Goal: Communication & Community: Answer question/provide support

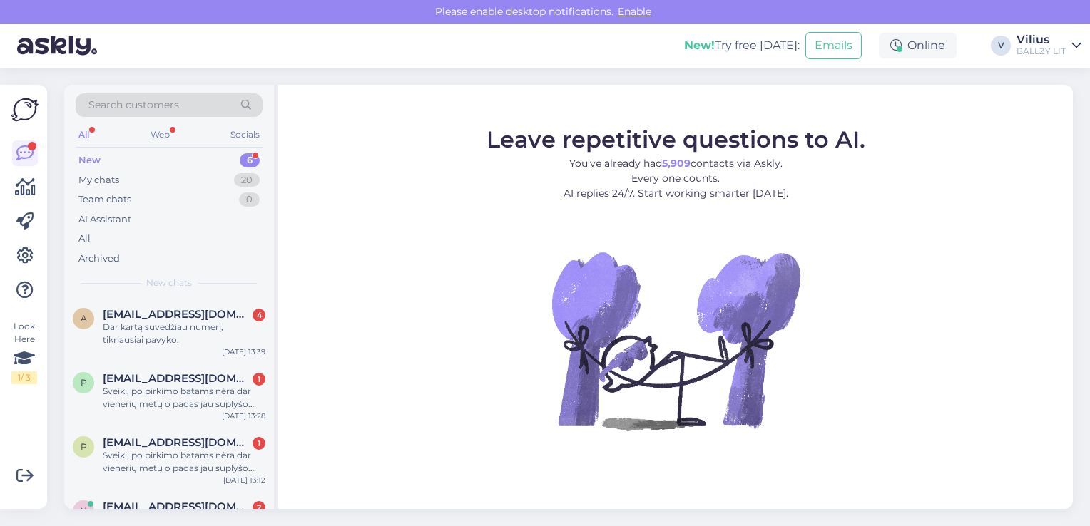
click at [336, 300] on figure "Leave repetitive questions to AI. You’ve already had 5,909 contacts via Askly. …" at bounding box center [675, 298] width 769 height 341
click at [251, 278] on div "New chats" at bounding box center [169, 283] width 187 height 13
click at [176, 335] on div "Dar kartą suvedžiau numerį, tikriausiai pavyko." at bounding box center [184, 334] width 163 height 26
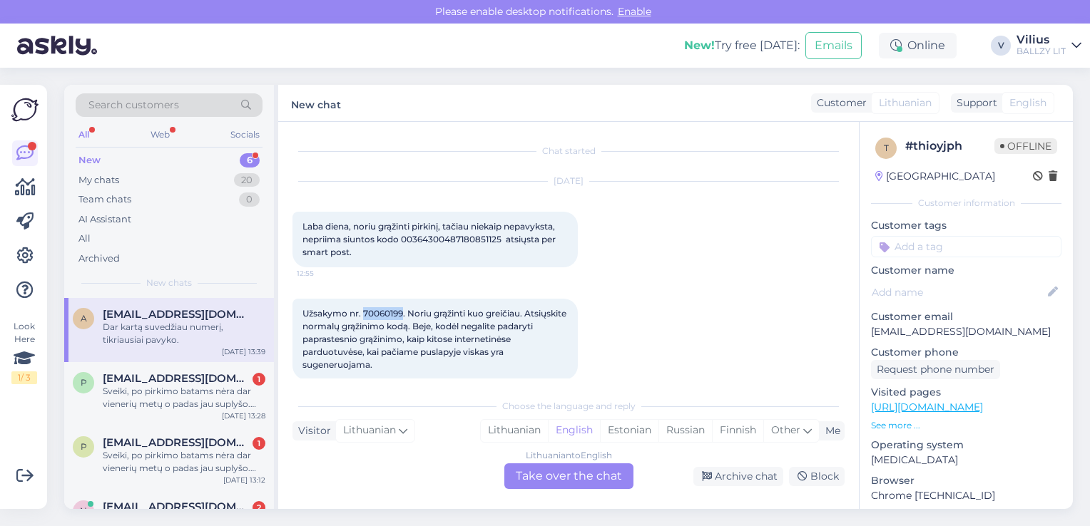
drag, startPoint x: 364, startPoint y: 311, endPoint x: 403, endPoint y: 314, distance: 39.3
click at [403, 314] on span "Užsakymo nr. 70060199. Noriu grąžinti kuo greičiau. Atsiųskite normalų grąžinim…" at bounding box center [435, 339] width 266 height 62
copy span "70060199"
click at [516, 428] on div "Lithuanian" at bounding box center [514, 430] width 67 height 21
click at [552, 484] on div "Lithuanian to Lithuanian Take over the chat" at bounding box center [568, 477] width 129 height 26
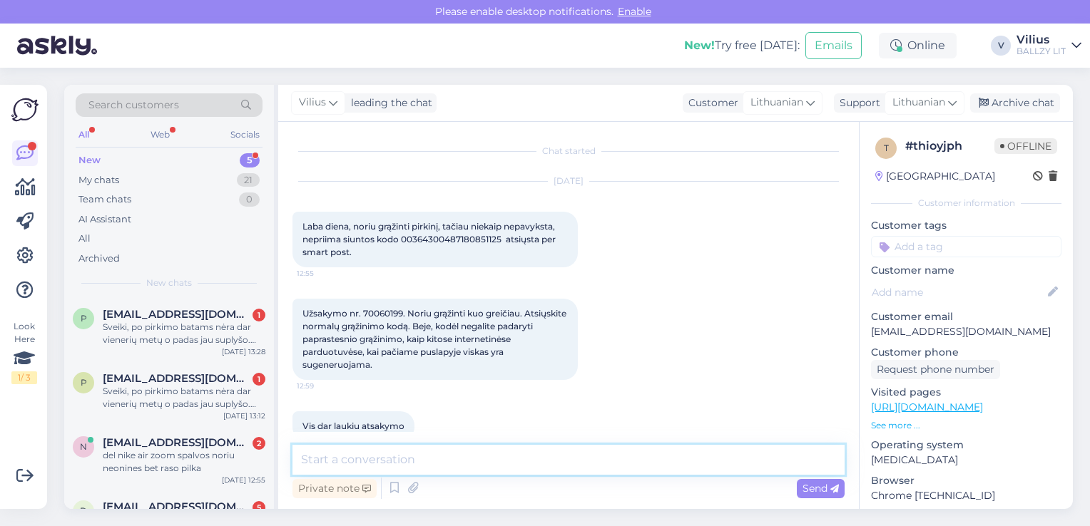
click at [510, 469] on textarea at bounding box center [568, 460] width 552 height 30
type textarea "Laba diena, veskite kodą čia:"
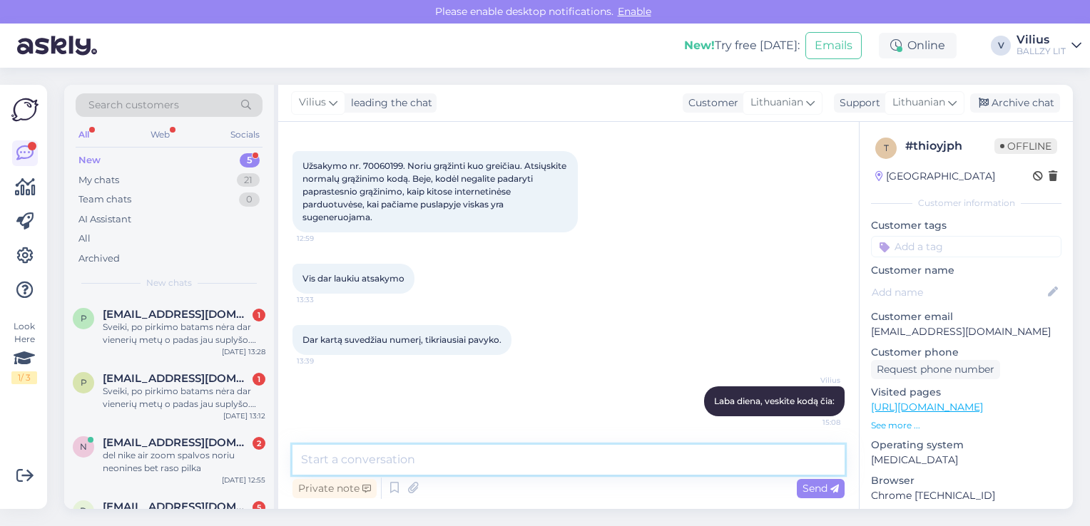
paste textarea "[URL][DOMAIN_NAME]"
type textarea "[URL][DOMAIN_NAME]"
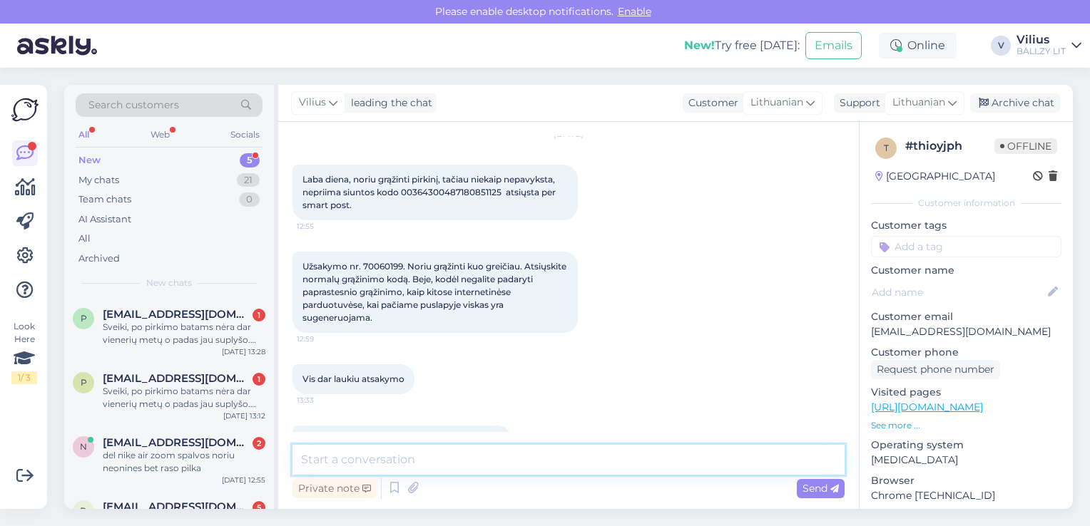
scroll to position [19, 0]
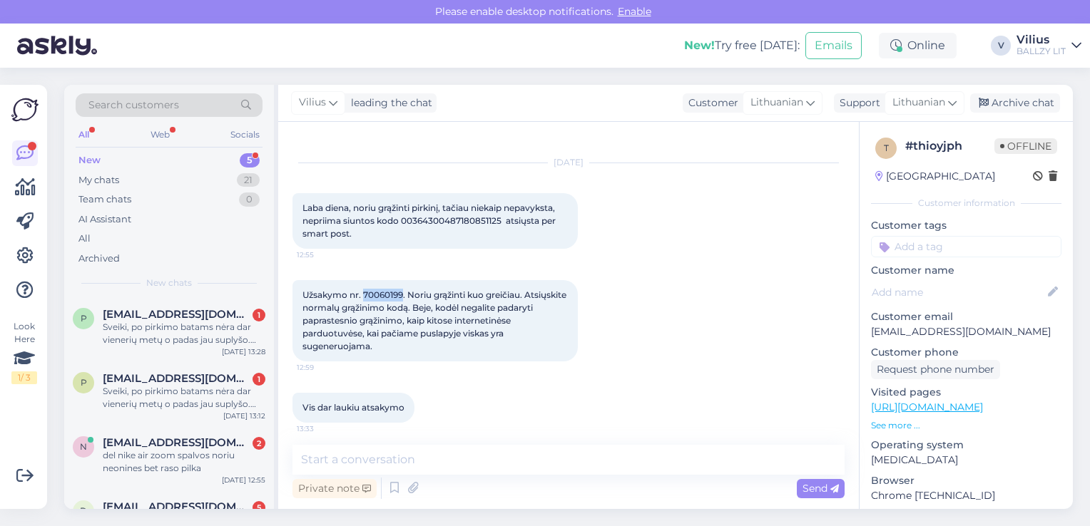
drag, startPoint x: 402, startPoint y: 292, endPoint x: 364, endPoint y: 291, distance: 38.5
click at [364, 291] on span "Užsakymo nr. 70060199. Noriu grąžinti kuo greičiau. Atsiųskite normalų grąžinim…" at bounding box center [435, 321] width 266 height 62
copy span "70060199"
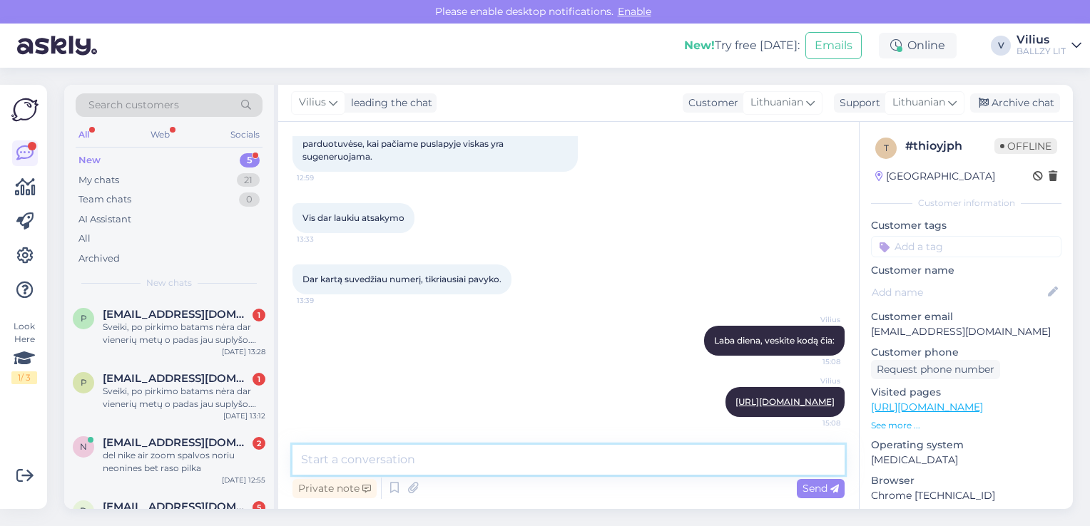
click at [682, 455] on textarea at bounding box center [568, 460] width 552 height 30
paste textarea "00364300487180851125"
type textarea "00364300487180851125"
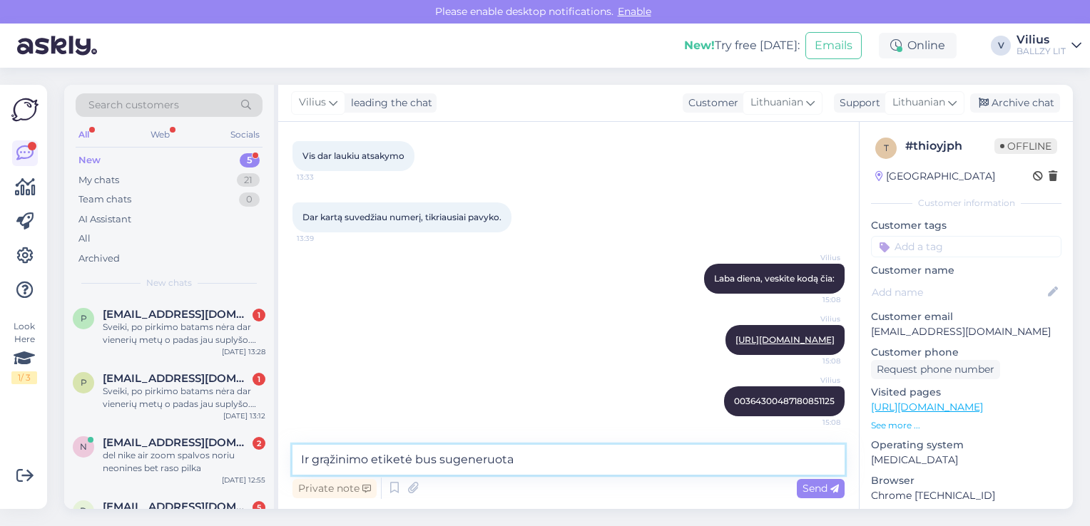
type textarea "Ir grąžinimo etiketė bus sugeneruota."
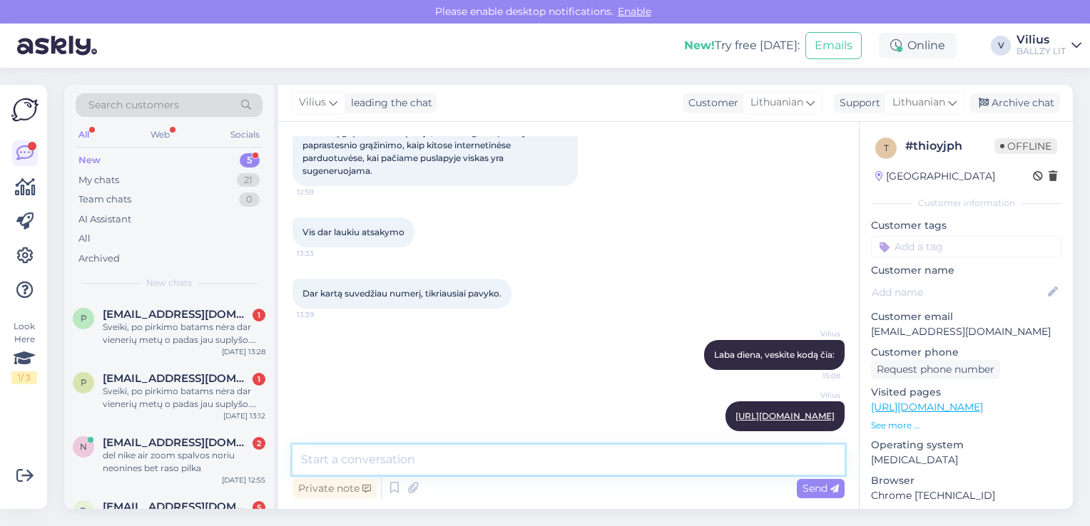
scroll to position [188, 0]
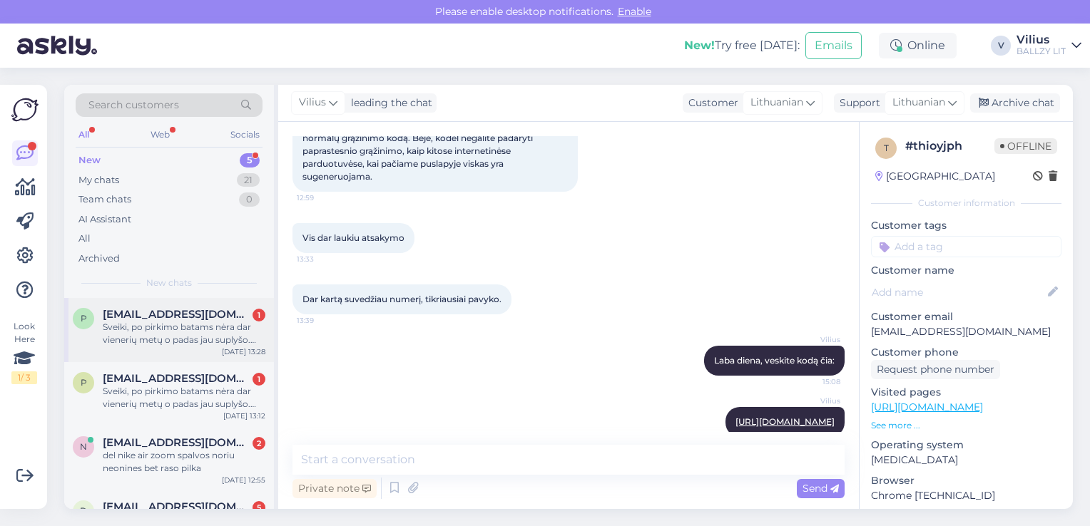
click at [168, 338] on div "Sveiki, po pirkimo batams nėra dar vienerių metų o padas jau suplyšo. Rašiau el…" at bounding box center [184, 334] width 163 height 26
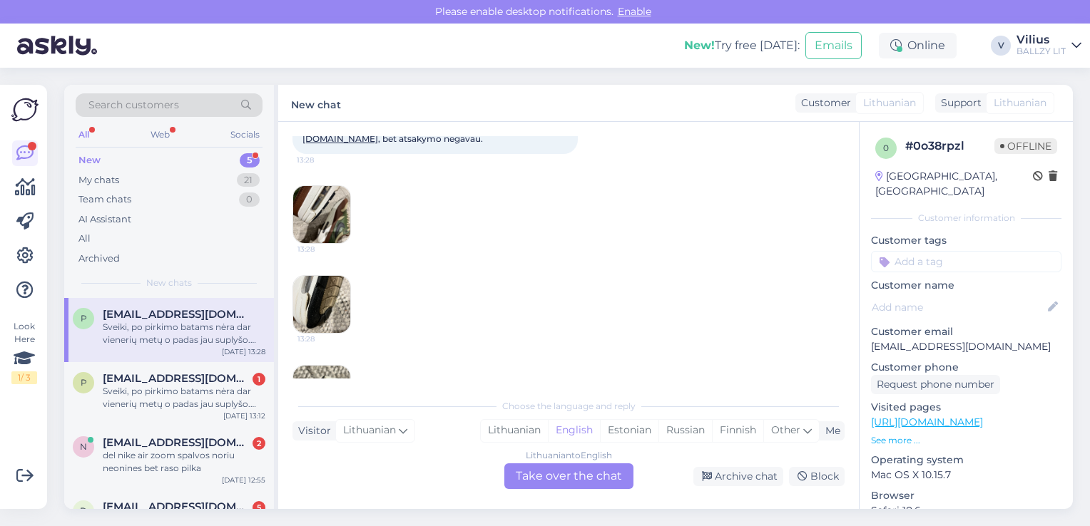
scroll to position [419, 0]
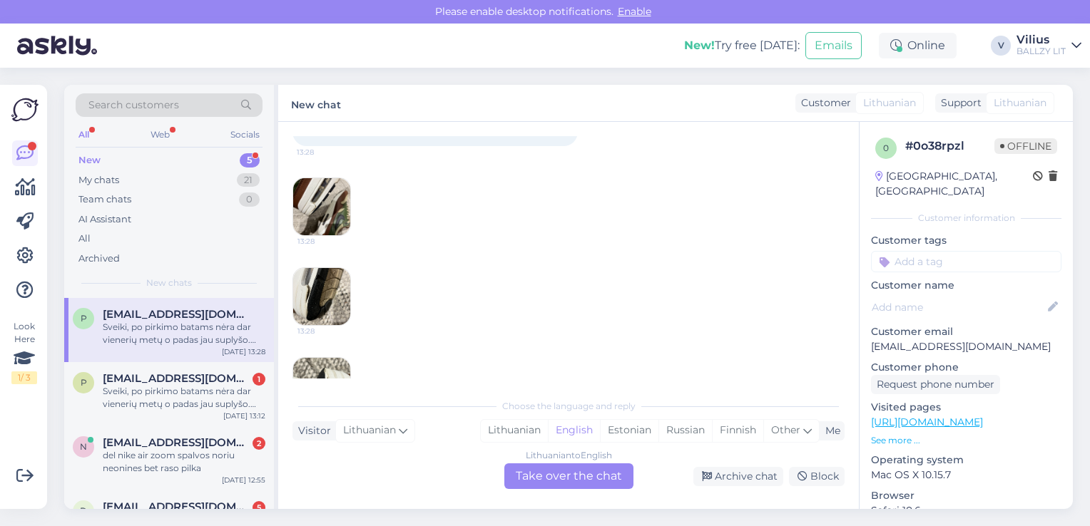
click at [323, 194] on img at bounding box center [321, 206] width 57 height 57
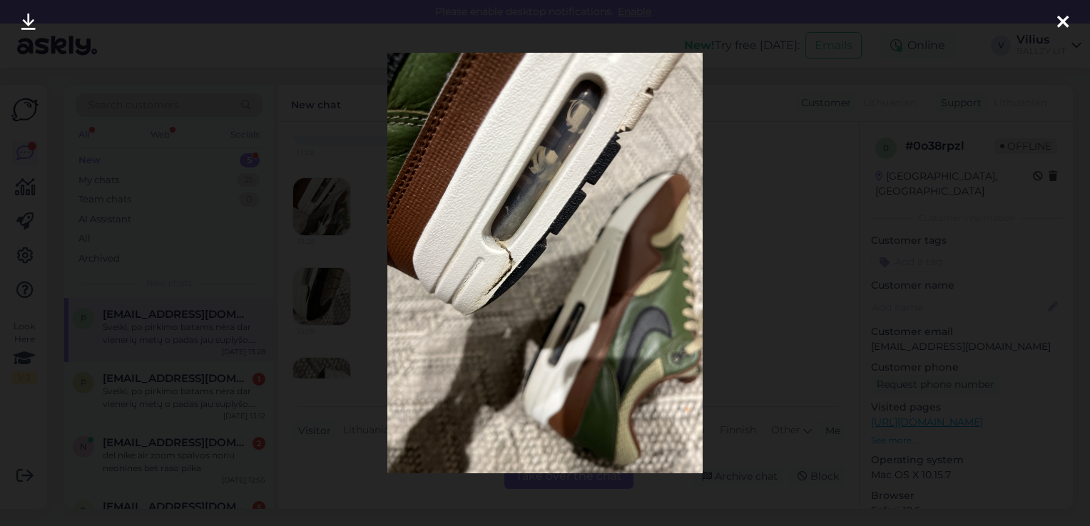
click at [761, 267] on div at bounding box center [545, 263] width 1090 height 526
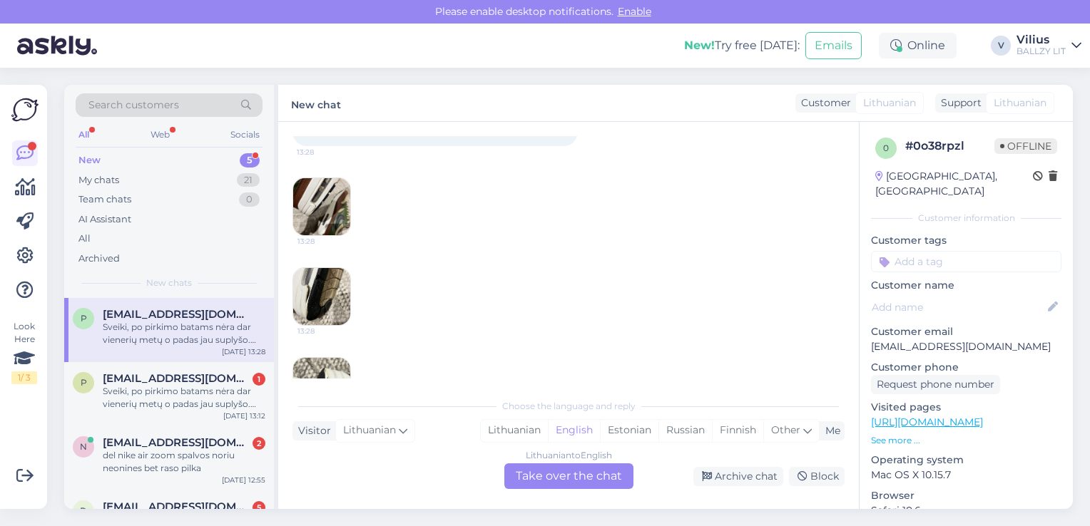
click at [319, 272] on img at bounding box center [321, 296] width 57 height 57
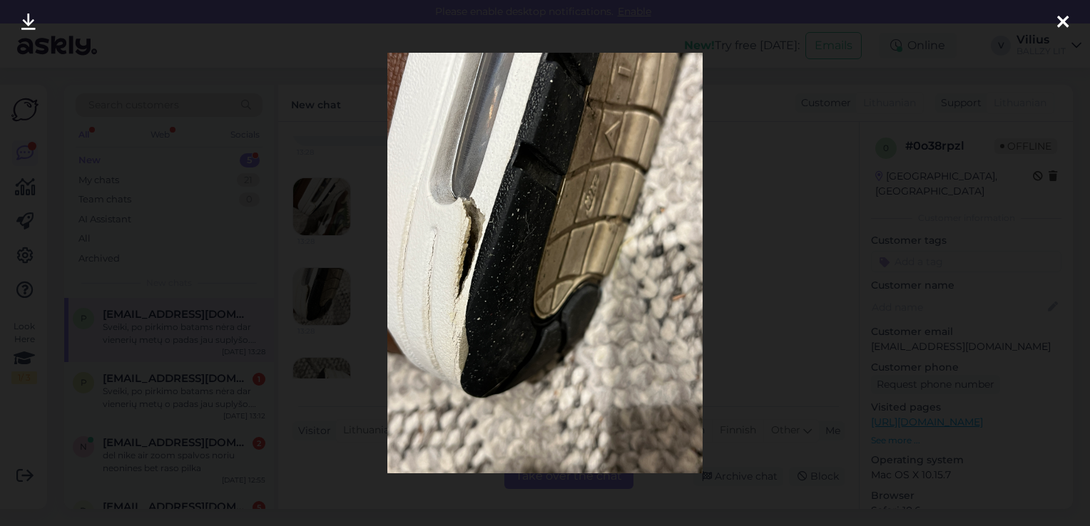
click at [741, 267] on div at bounding box center [545, 263] width 1090 height 526
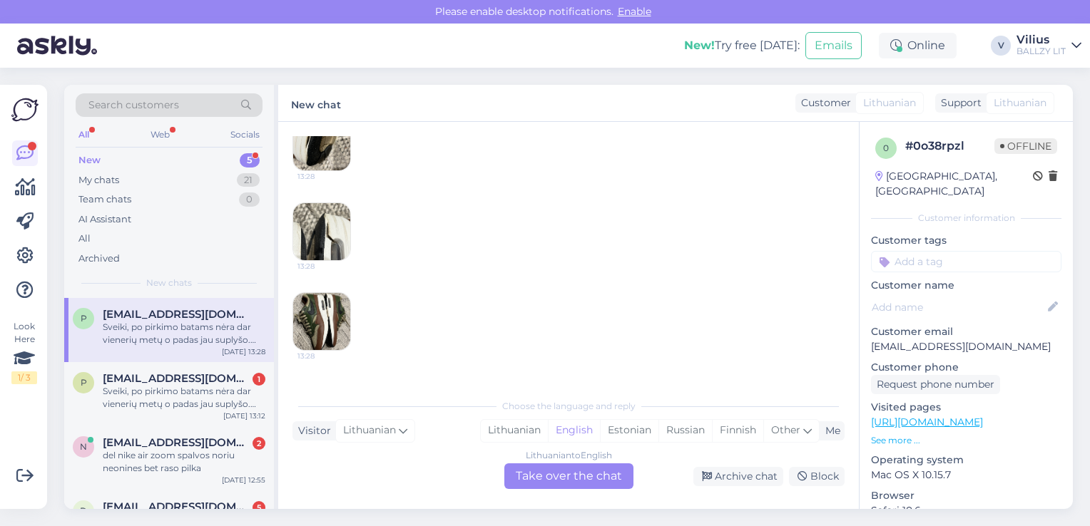
scroll to position [619, 0]
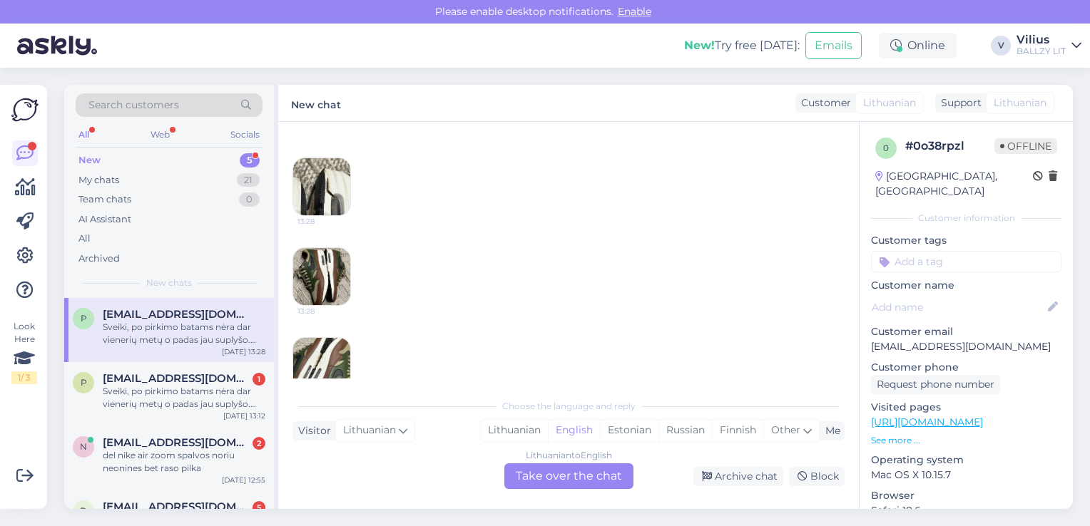
click at [342, 192] on img at bounding box center [321, 186] width 57 height 57
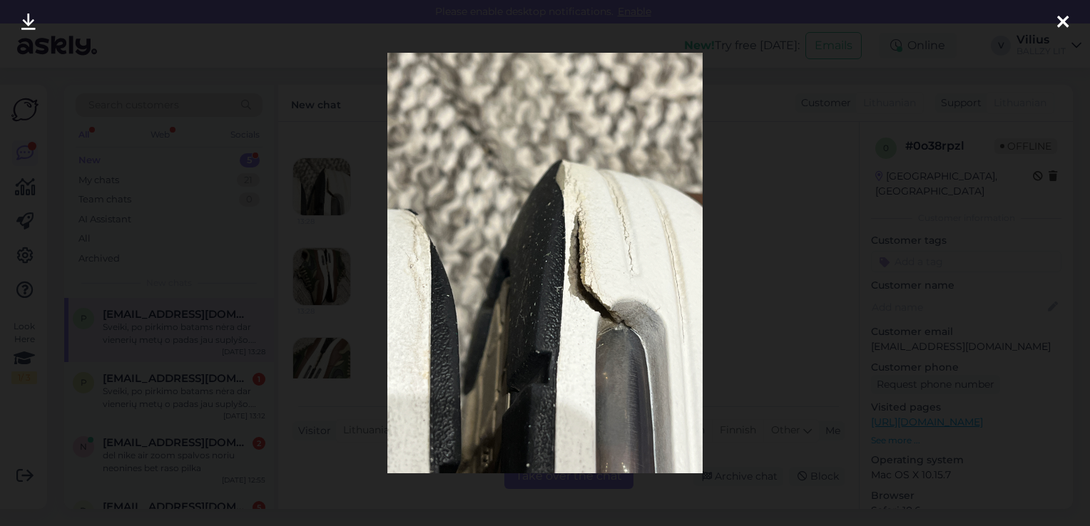
click at [765, 256] on div at bounding box center [545, 263] width 1090 height 526
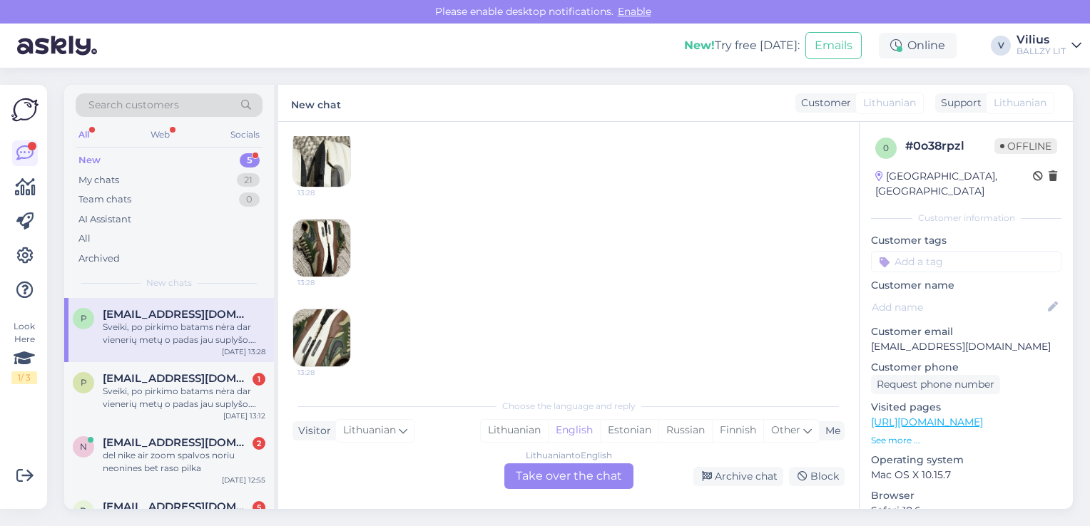
scroll to position [699, 0]
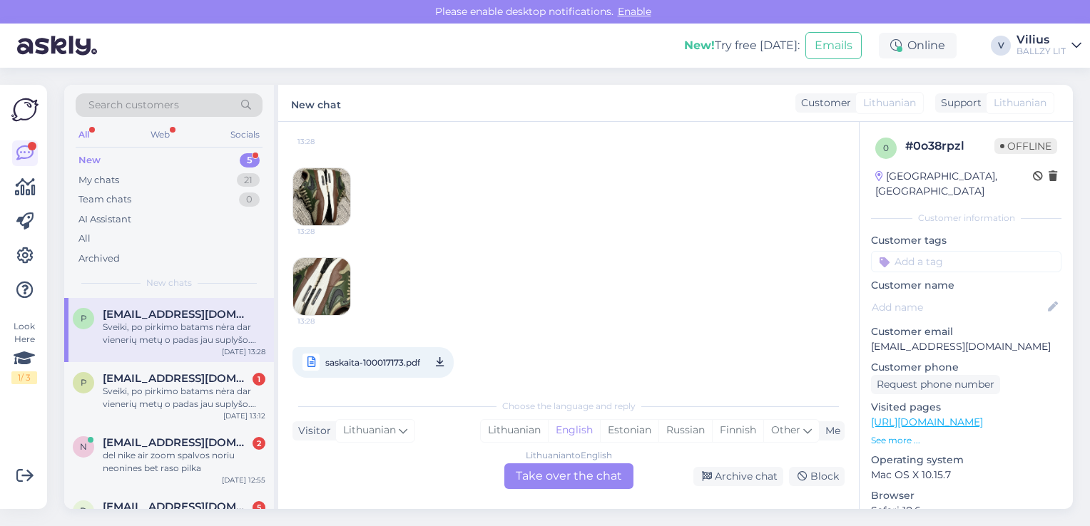
click at [335, 272] on img at bounding box center [321, 286] width 57 height 57
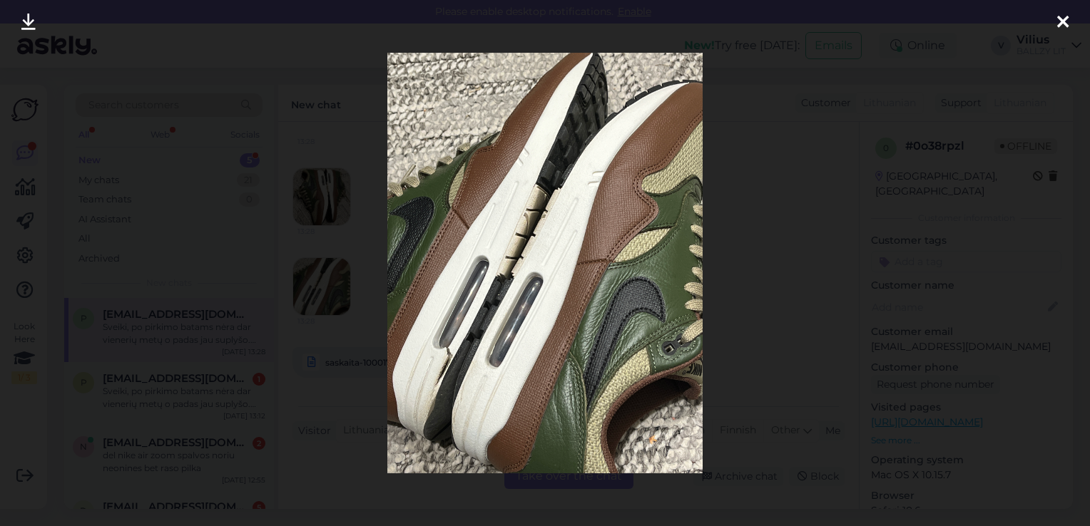
click at [762, 301] on div at bounding box center [545, 263] width 1090 height 526
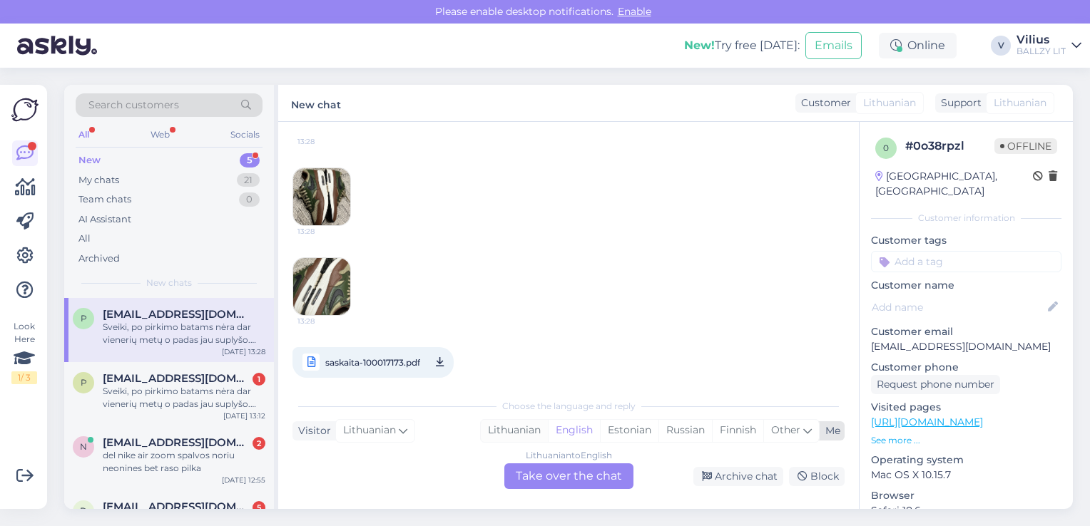
click at [498, 439] on div "Lithuanian" at bounding box center [514, 430] width 67 height 21
click at [522, 465] on div "Lithuanian to Lithuanian Take over the chat" at bounding box center [568, 477] width 129 height 26
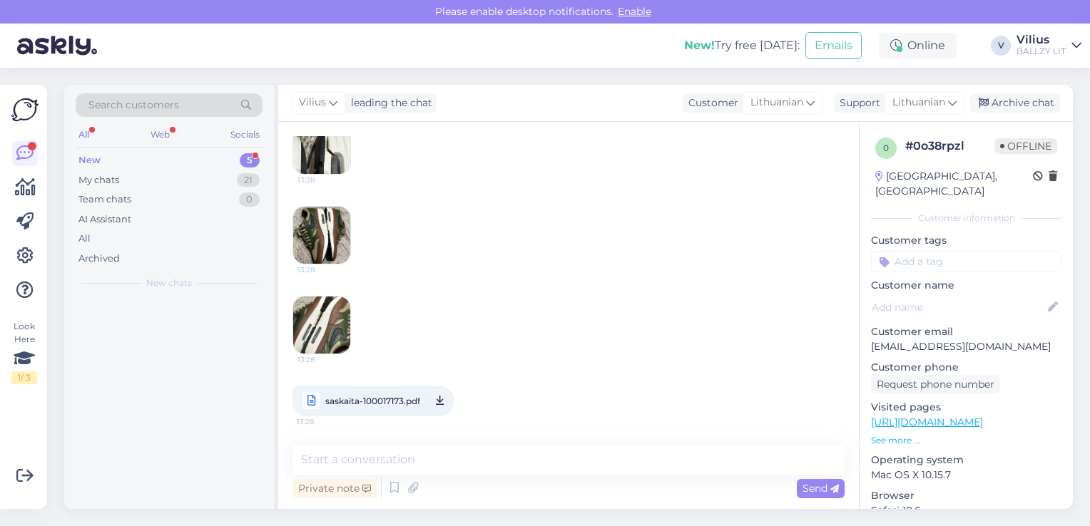
scroll to position [646, 0]
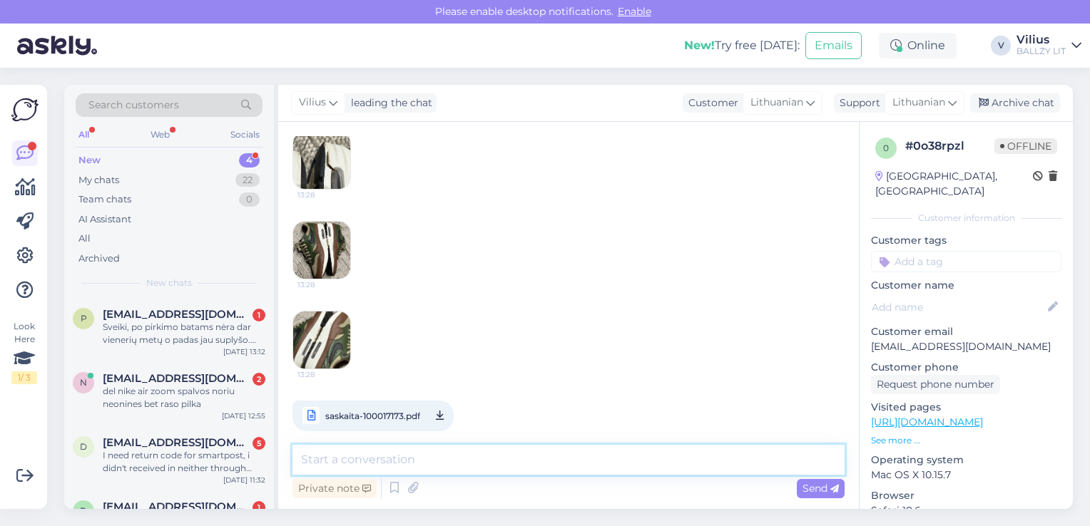
click at [499, 461] on textarea at bounding box center [568, 460] width 552 height 30
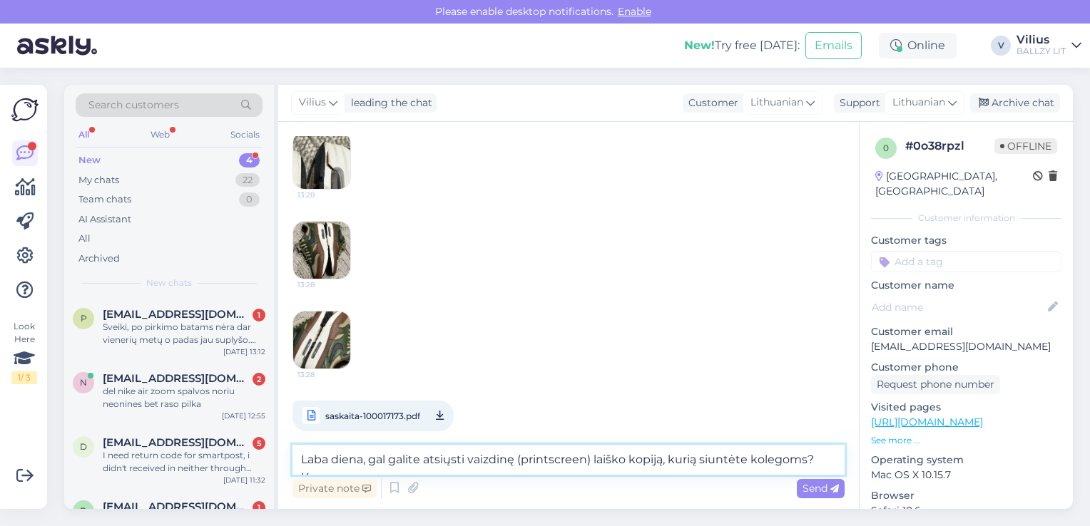
scroll to position [663, 0]
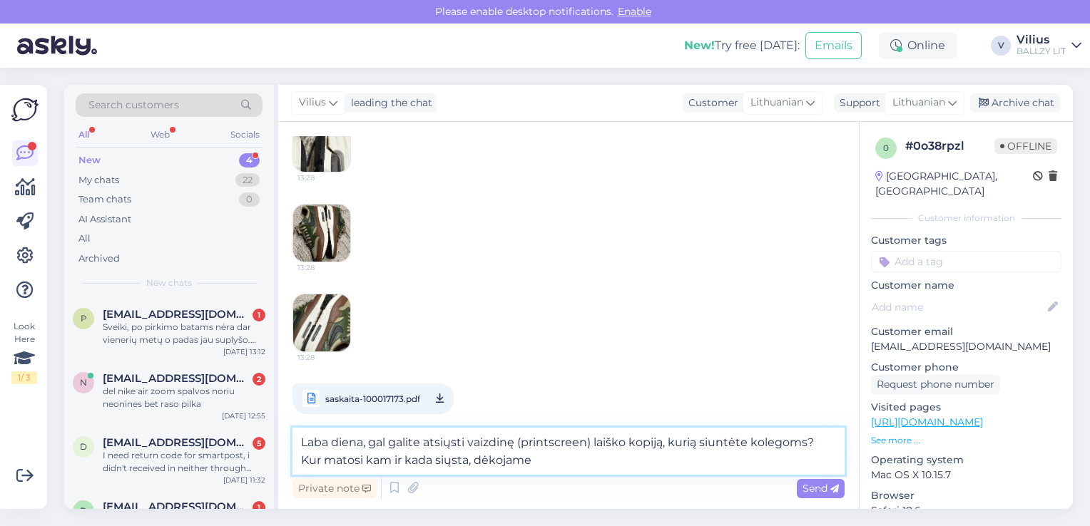
type textarea "Laba diena, gal galite atsiųsti vaizdinę (printscreen) laiško kopiją, kurią siu…"
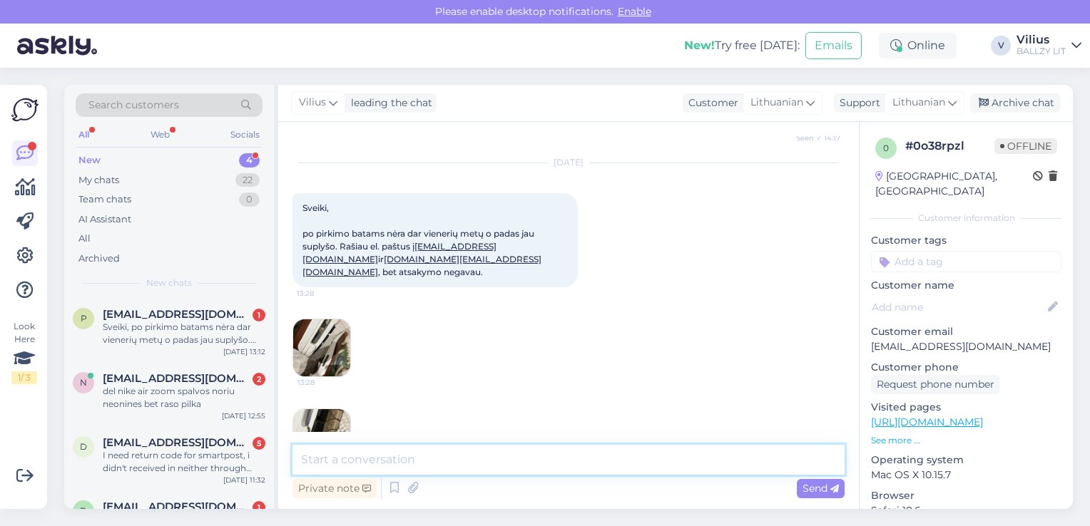
scroll to position [733, 0]
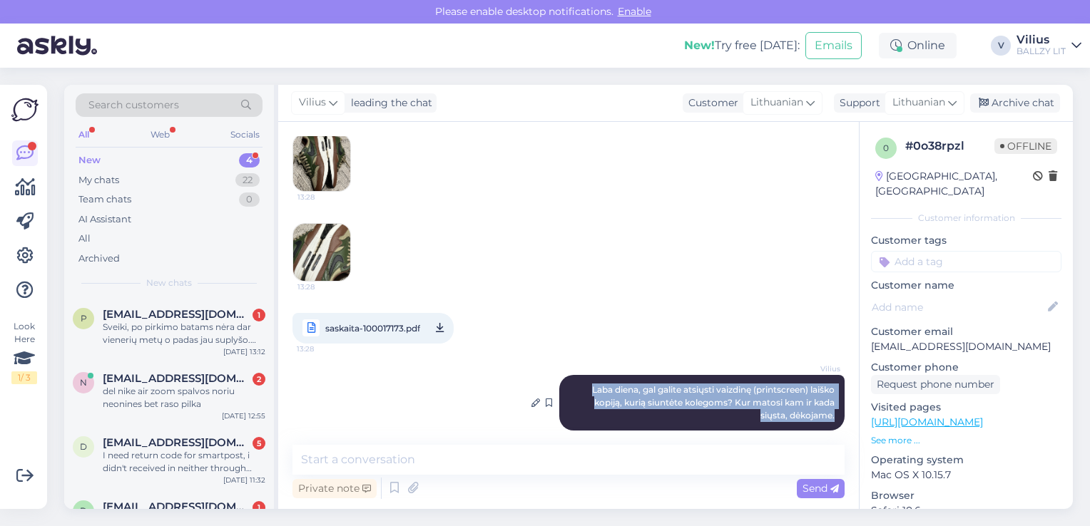
drag, startPoint x: 574, startPoint y: 374, endPoint x: 826, endPoint y: 401, distance: 253.2
click at [826, 401] on div "[PERSON_NAME] diena, gal galite atsiųsti vaizdinę (printscreen) laiško kopiją, …" at bounding box center [701, 403] width 285 height 56
copy span "Laba diena, gal galite atsiųsti vaizdinę (printscreen) laiško kopiją, kurią siu…"
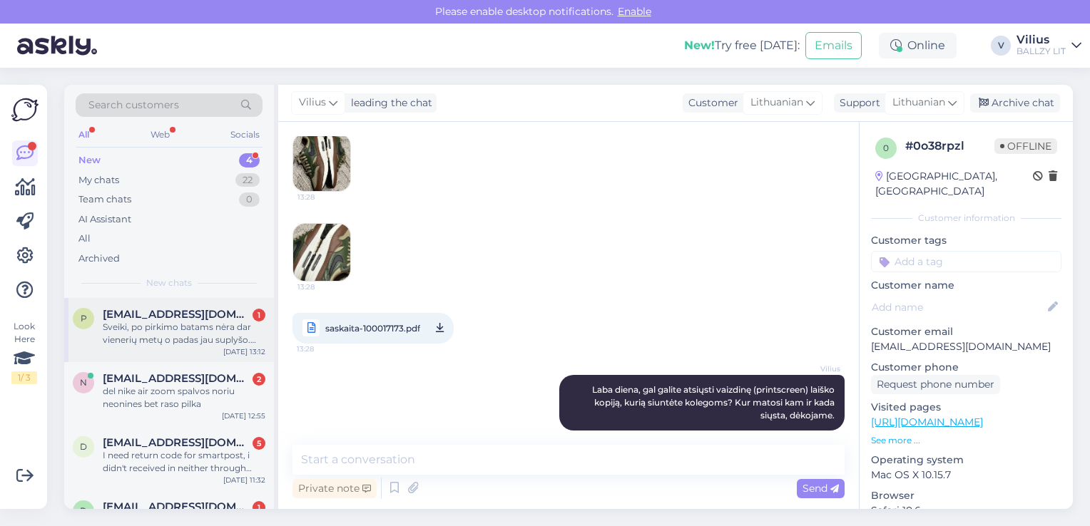
click at [188, 325] on div "Sveiki, po pirkimo batams nėra dar vienerių metų o padas jau suplyšo. Rašiau el…" at bounding box center [184, 334] width 163 height 26
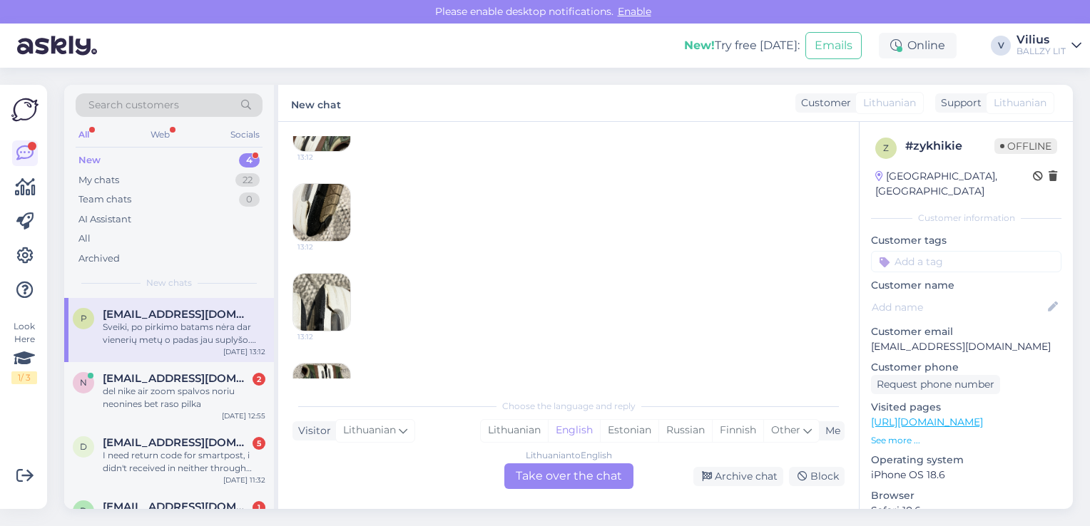
scroll to position [819, 0]
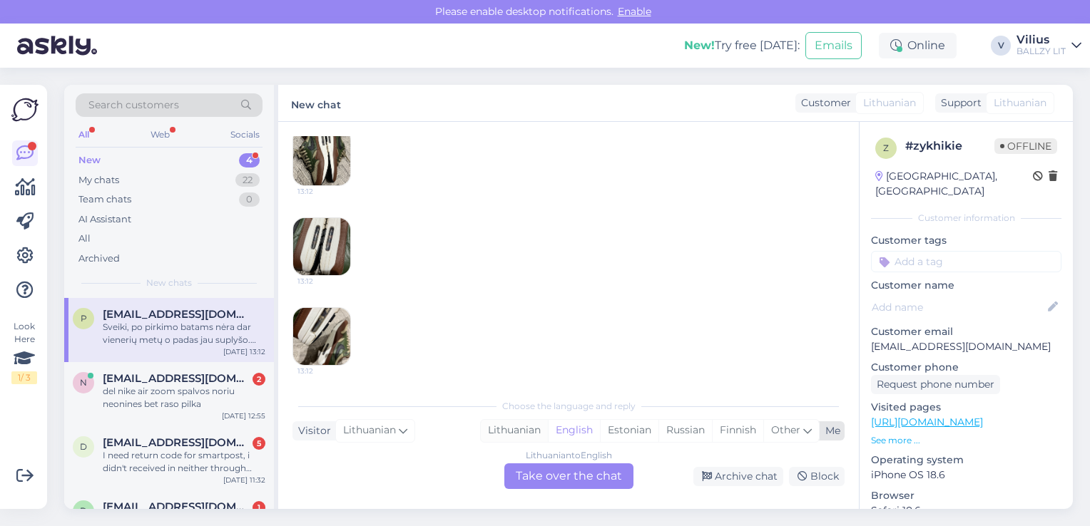
click at [519, 427] on div "Lithuanian" at bounding box center [514, 430] width 67 height 21
click at [554, 476] on div "Lithuanian to Lithuanian Take over the chat" at bounding box center [568, 477] width 129 height 26
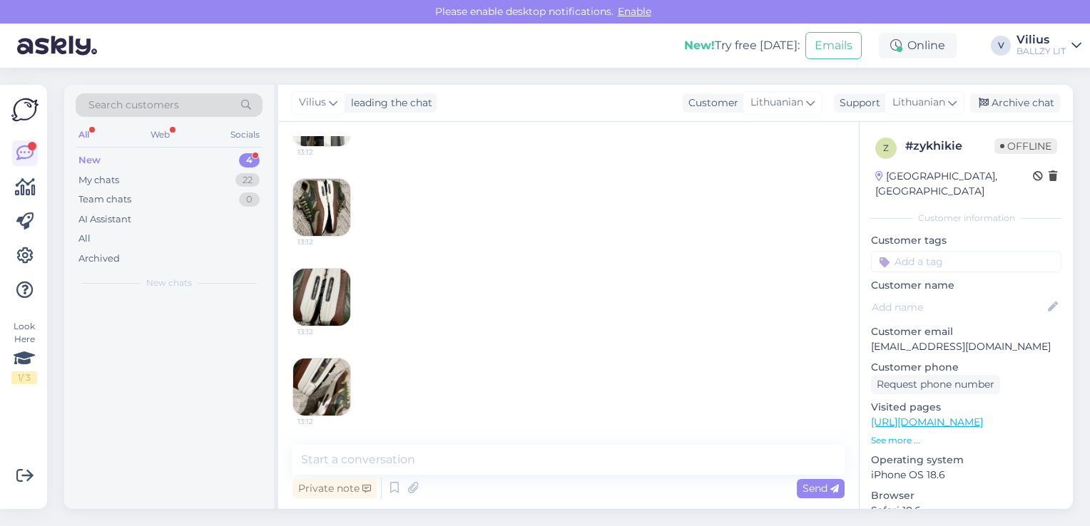
scroll to position [766, 0]
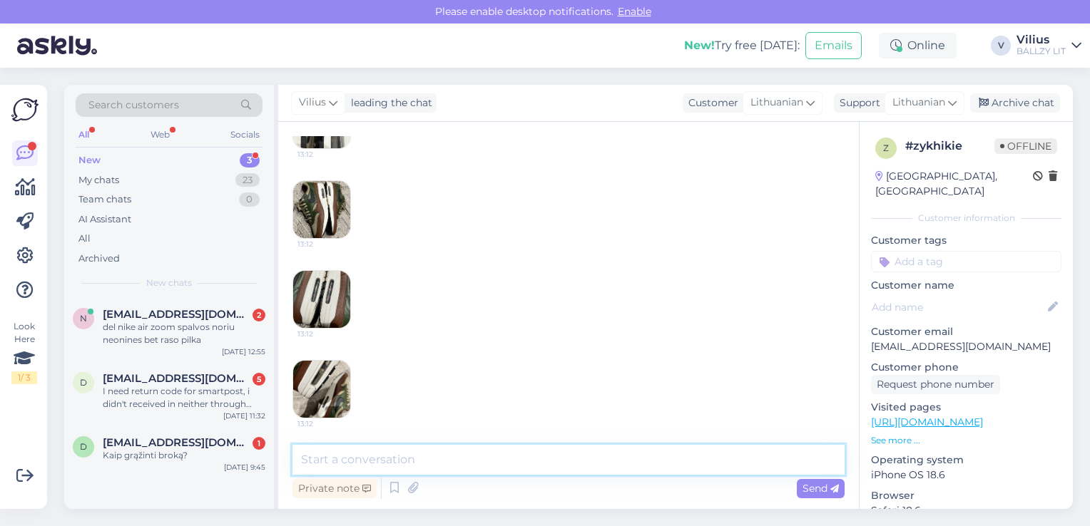
click at [492, 455] on textarea at bounding box center [568, 460] width 552 height 30
paste textarea "Laba diena, gal galite atsiųsti vaizdinę (printscreen) laiško kopiją, kurią siu…"
type textarea "Laba diena, gal galite atsiųsti vaizdinę (printscreen) laiško kopiją, kurią siu…"
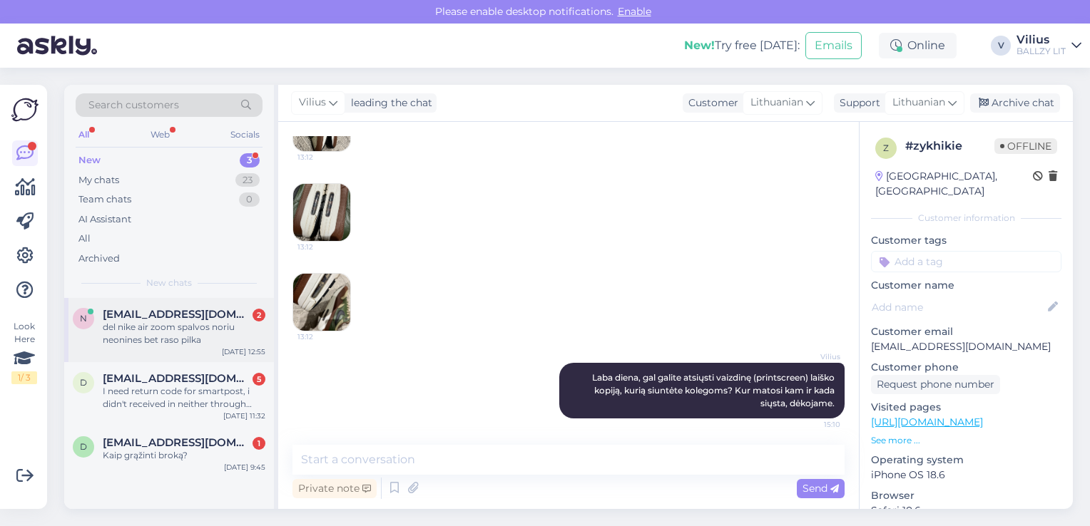
click at [203, 340] on div "del nike air zoom spalvos noriu neonines bet raso pilka" at bounding box center [184, 334] width 163 height 26
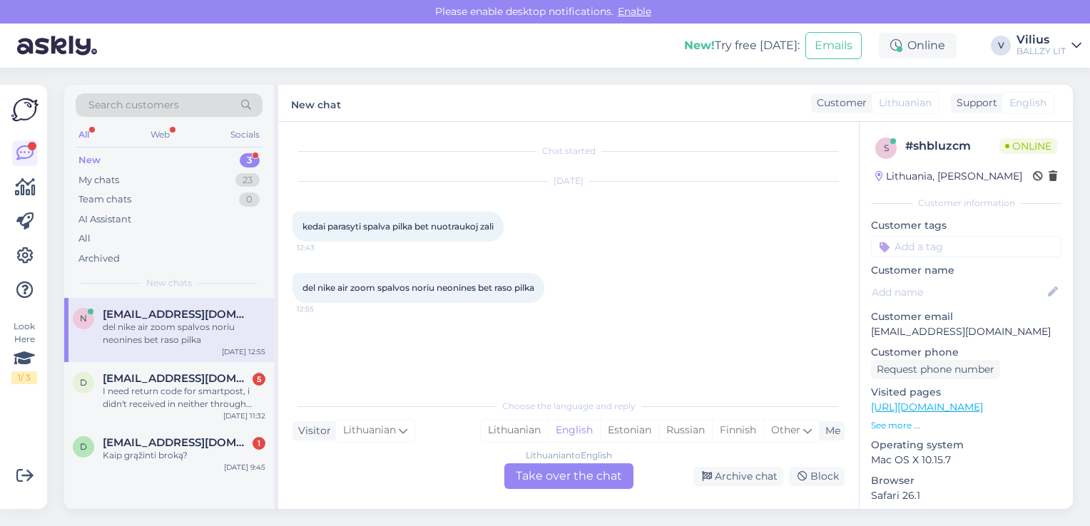
click at [954, 407] on link "[URL][DOMAIN_NAME]" at bounding box center [927, 407] width 112 height 13
click at [497, 429] on div "Lithuanian" at bounding box center [514, 430] width 67 height 21
click at [531, 469] on div "Lithuanian to Lithuanian Take over the chat" at bounding box center [568, 477] width 129 height 26
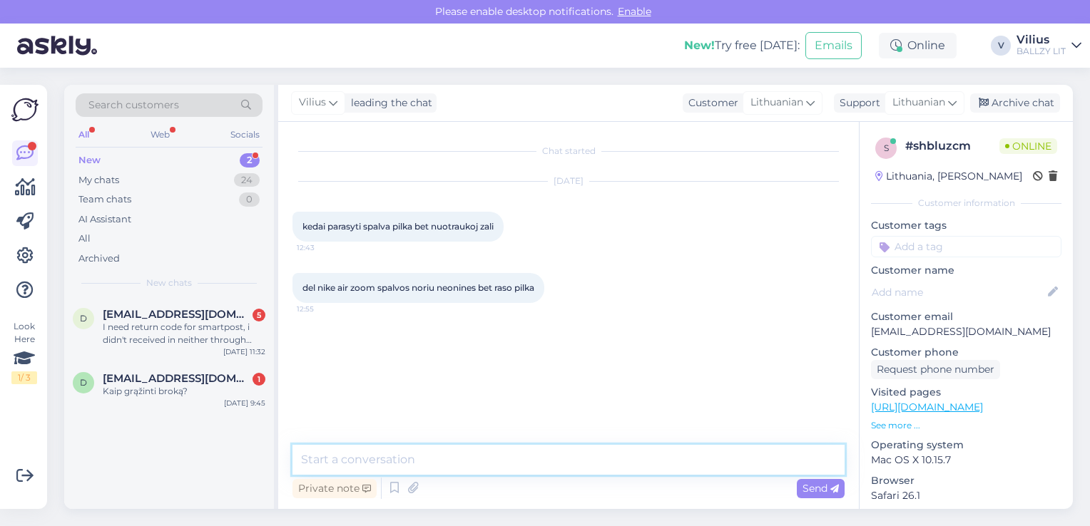
click at [519, 464] on textarea at bounding box center [568, 460] width 552 height 30
type textarea "Laba diena, tai techninė klaida. Bateliai bus tokie, kokius matote nuotraukose."
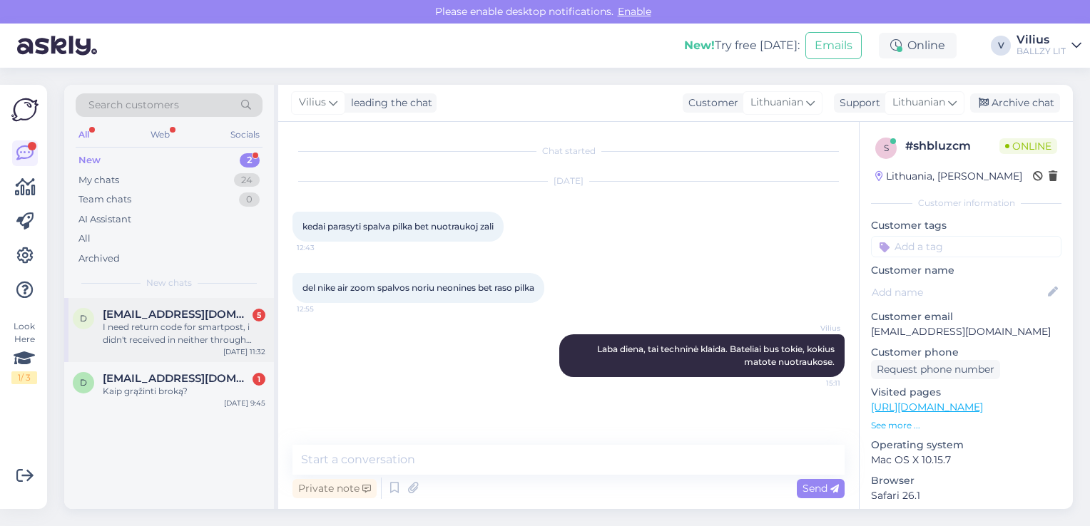
click at [184, 334] on div "I need return code for smartpost, i didn't received in neither through SMS/emai…" at bounding box center [184, 334] width 163 height 26
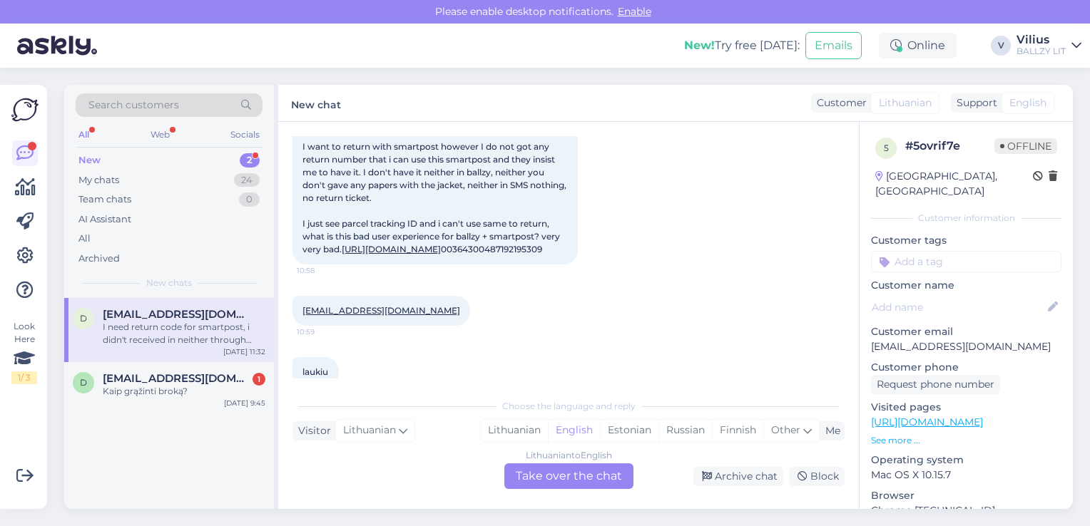
scroll to position [168, 0]
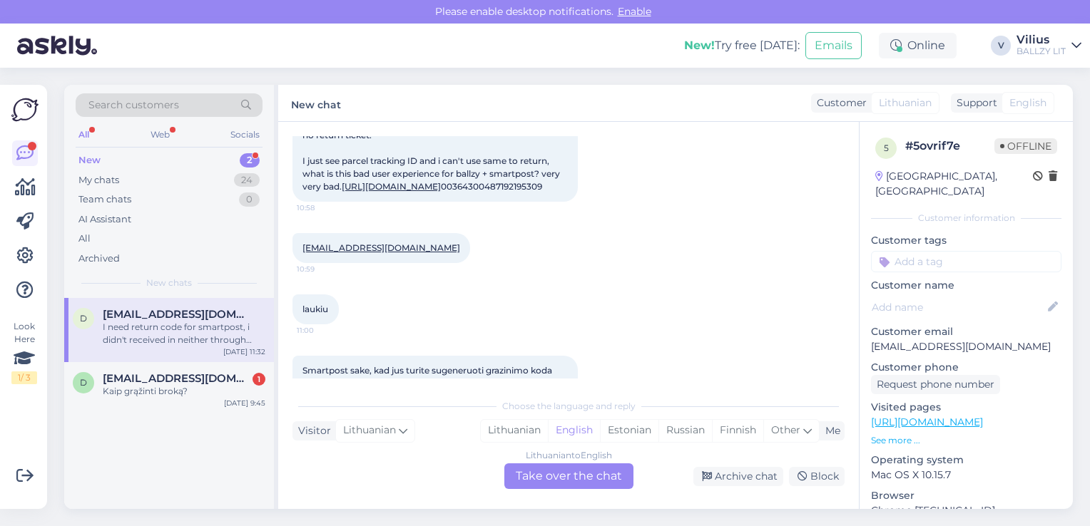
click at [441, 192] on link "[URL][DOMAIN_NAME]" at bounding box center [391, 186] width 99 height 11
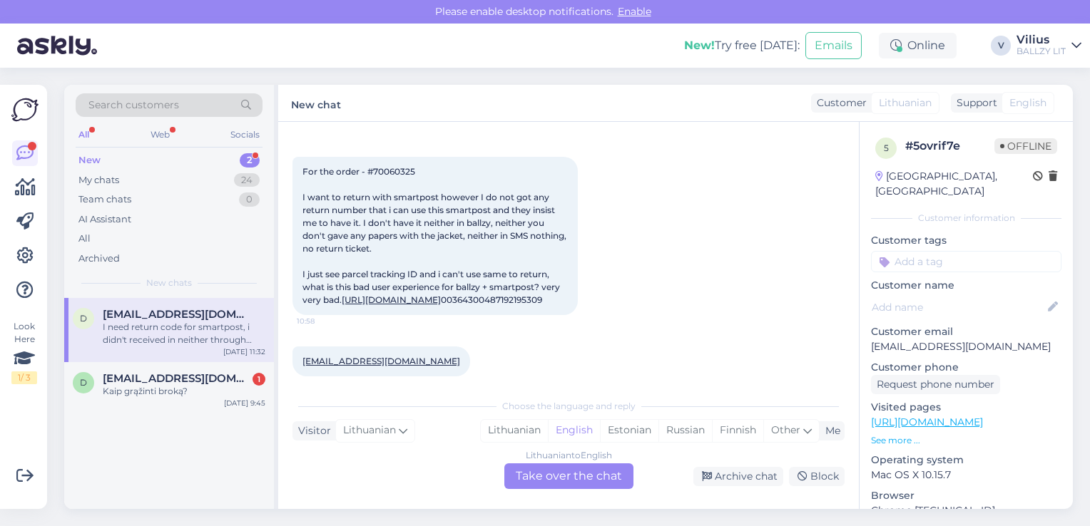
scroll to position [0, 0]
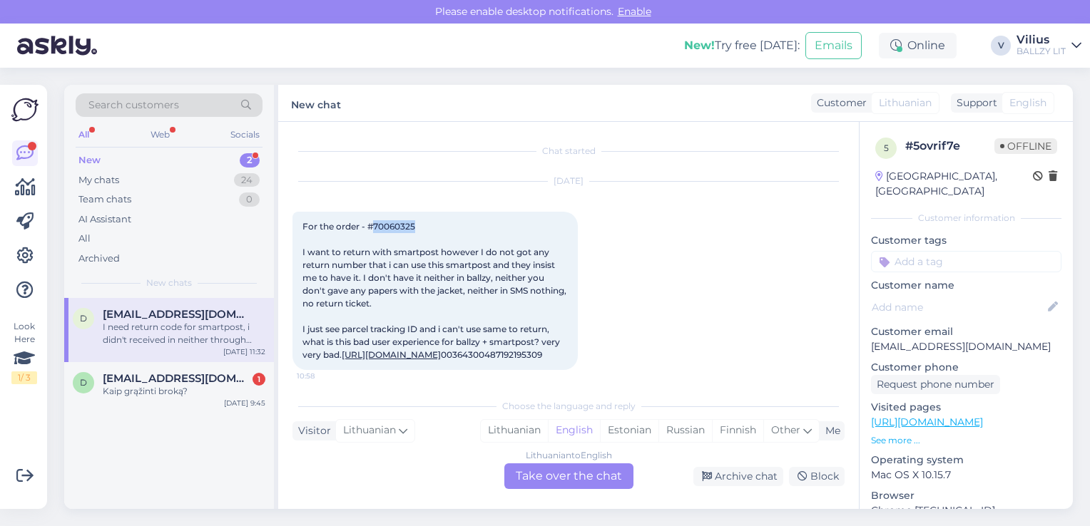
drag, startPoint x: 414, startPoint y: 233, endPoint x: 370, endPoint y: 225, distance: 44.1
click at [370, 225] on div "For the order - #70060325 I want to return with smartpost however I do not got …" at bounding box center [434, 291] width 285 height 158
copy span "70060325"
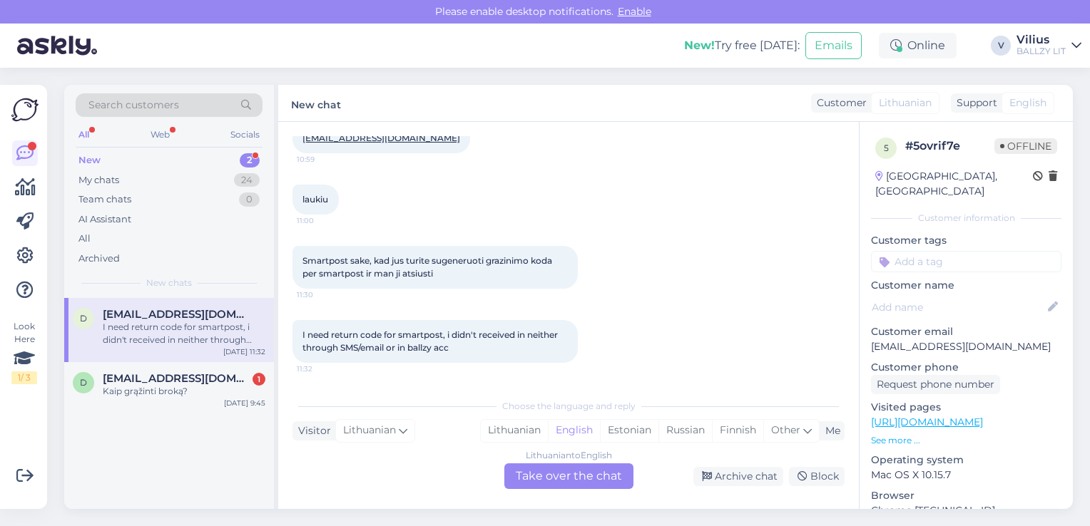
scroll to position [329, 0]
click at [524, 421] on div "Lithuanian" at bounding box center [514, 430] width 67 height 21
click at [539, 471] on div "Lithuanian to Lithuanian Take over the chat" at bounding box center [568, 477] width 129 height 26
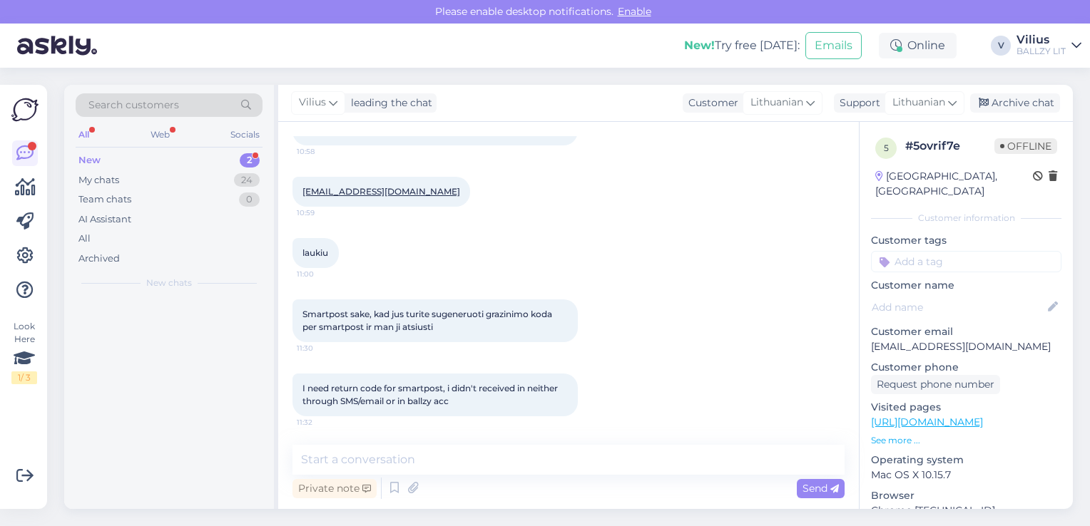
scroll to position [276, 0]
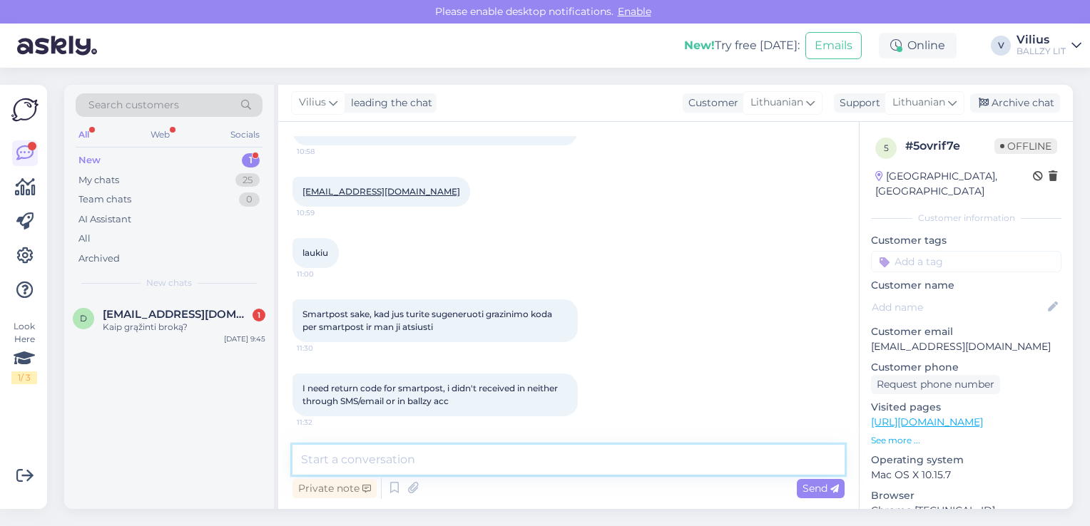
click at [499, 463] on textarea at bounding box center [568, 460] width 552 height 30
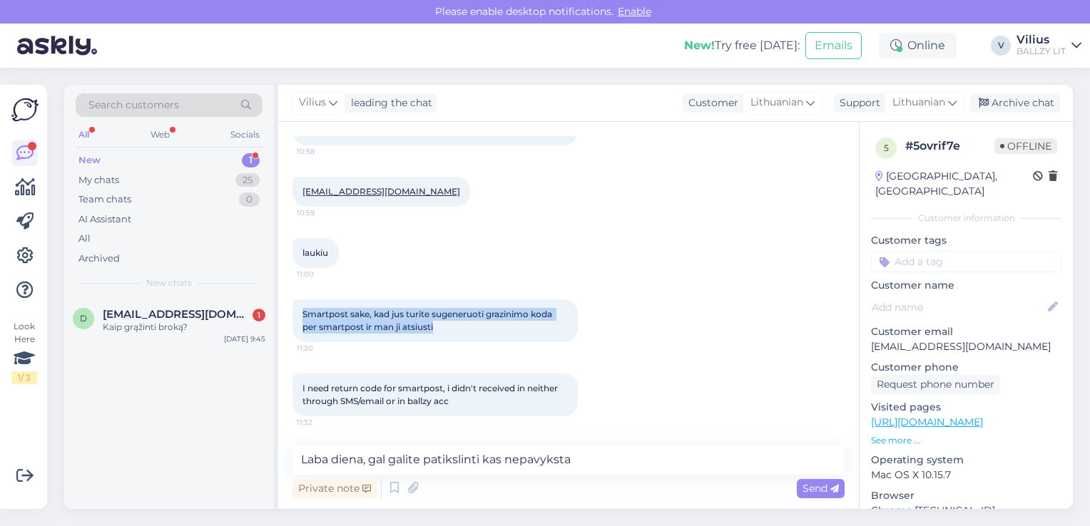
drag, startPoint x: 845, startPoint y: 335, endPoint x: 852, endPoint y: 255, distance: 79.6
click at [852, 255] on div "Chat started [DATE] For the order - #70060325 I want to return with smartpost h…" at bounding box center [574, 284] width 565 height 296
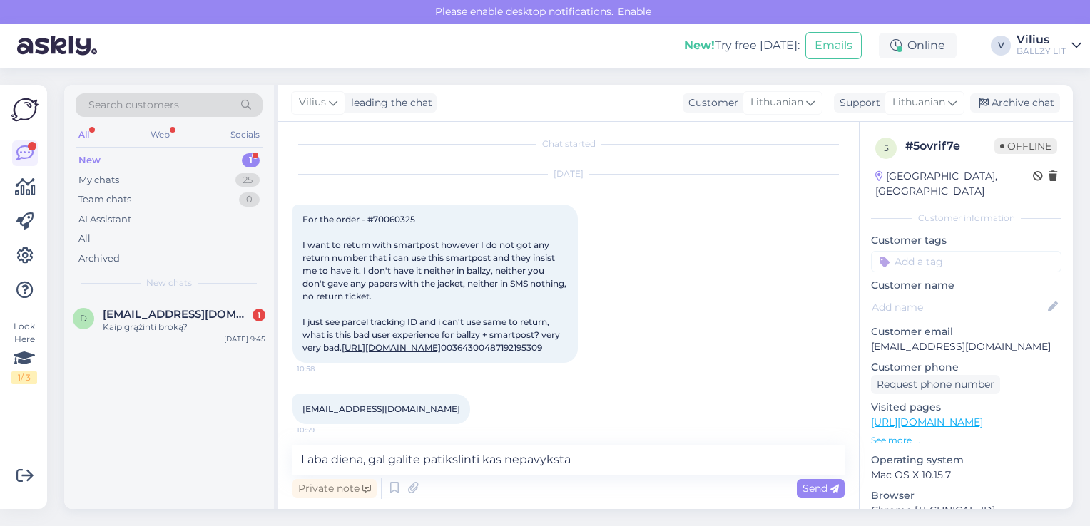
scroll to position [0, 0]
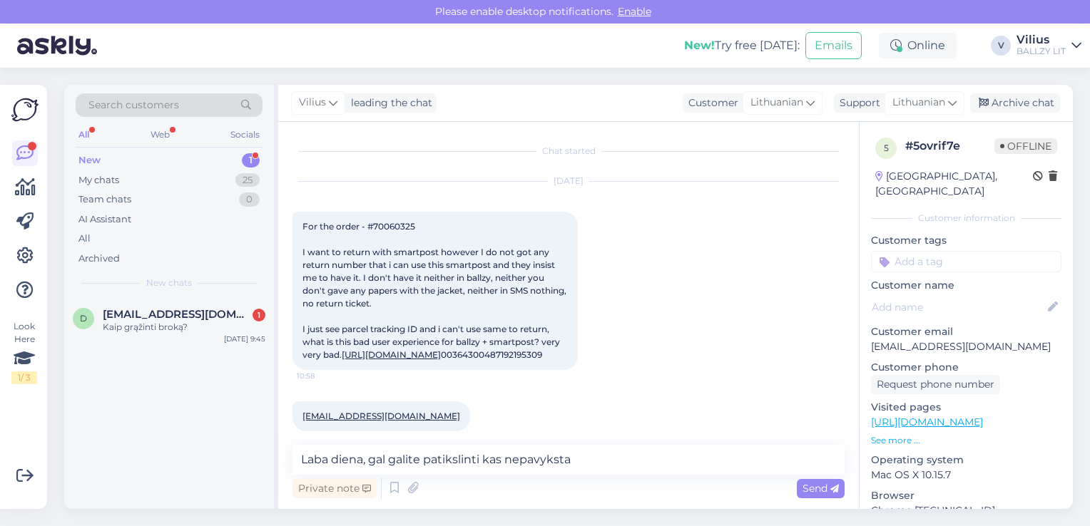
click at [397, 360] on link "[URL][DOMAIN_NAME]" at bounding box center [391, 355] width 99 height 11
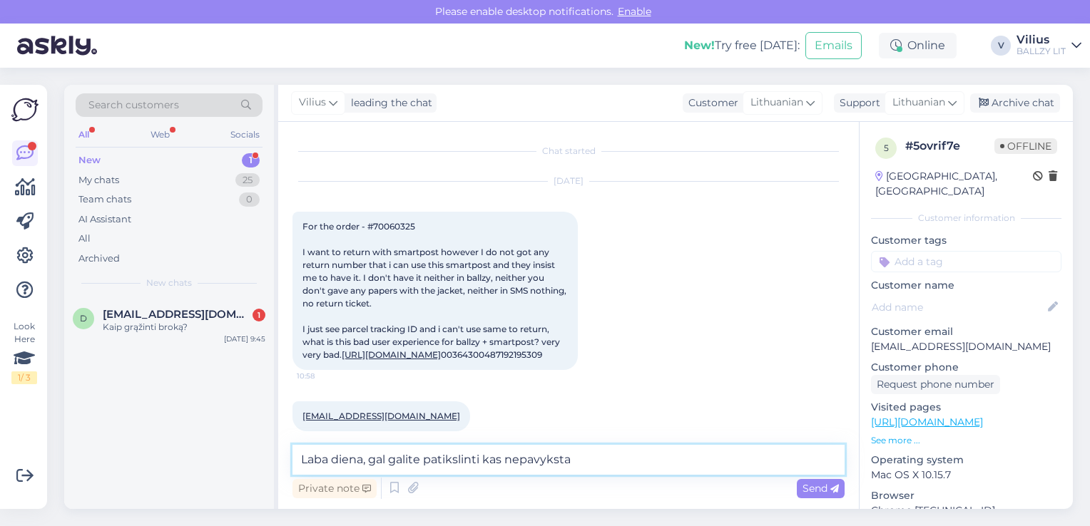
click at [588, 455] on textarea "Laba diena, gal galite patikslinti kas nepavyksta" at bounding box center [568, 460] width 552 height 30
type textarea "Laba diena, gal galite patikslinti kas nepavyksta?"
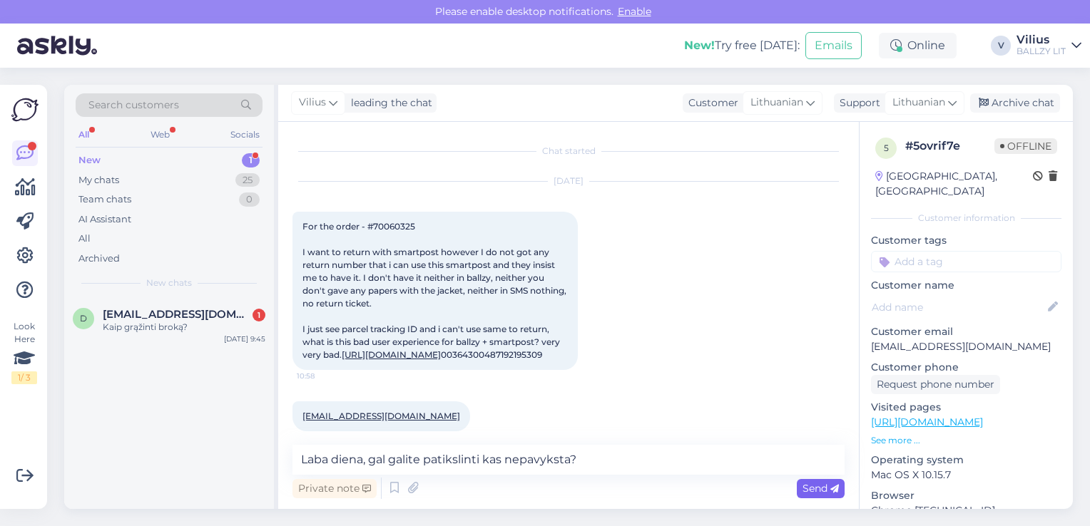
click at [822, 481] on div "Send" at bounding box center [821, 488] width 48 height 19
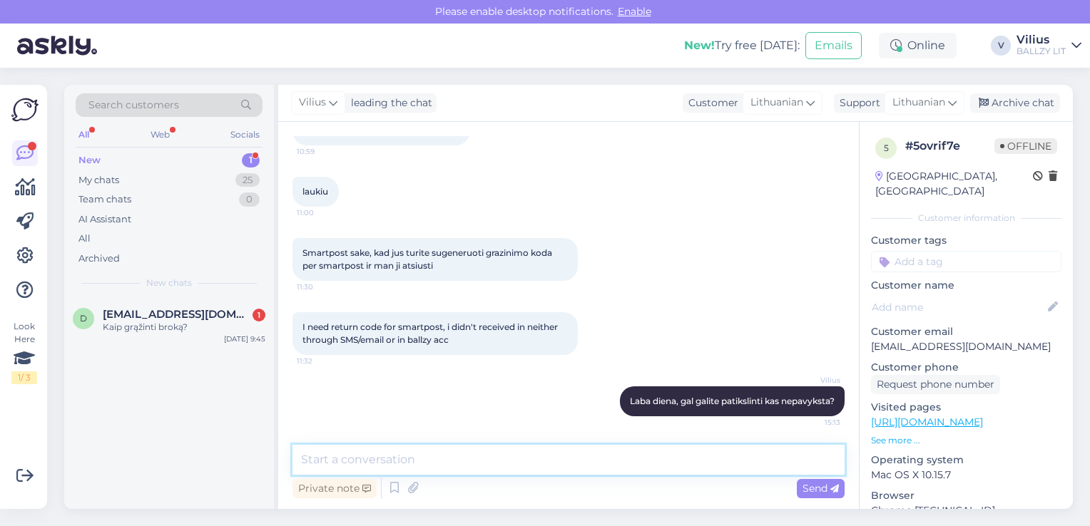
click at [639, 461] on textarea at bounding box center [568, 460] width 552 height 30
paste textarea "[URL][DOMAIN_NAME]"
type textarea "[URL][DOMAIN_NAME]"
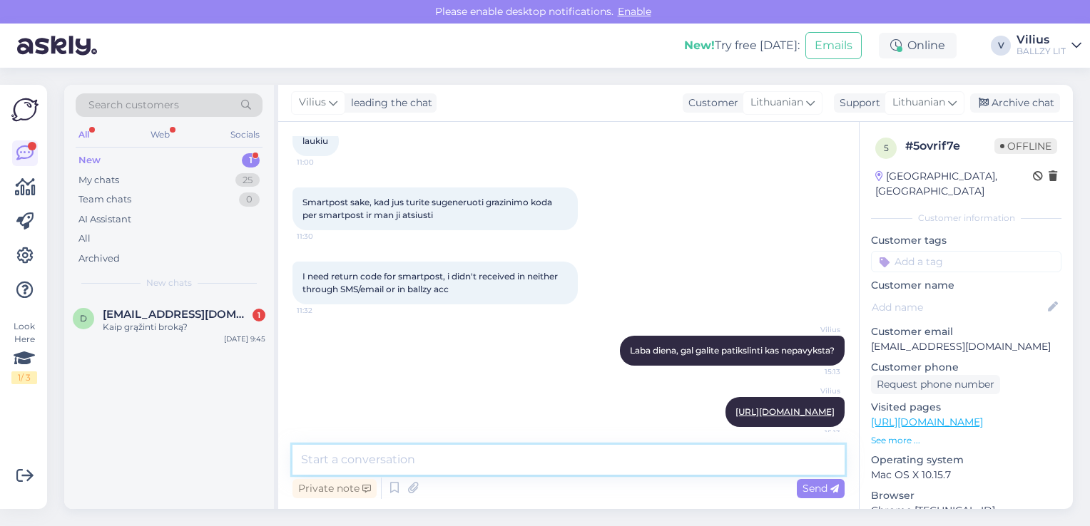
scroll to position [399, 0]
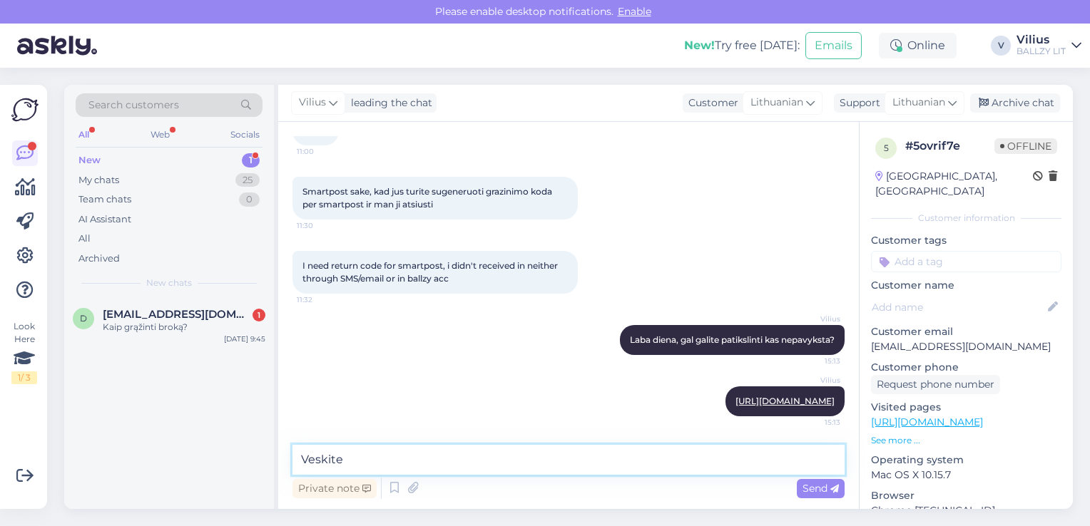
paste textarea "00364300487192195309"
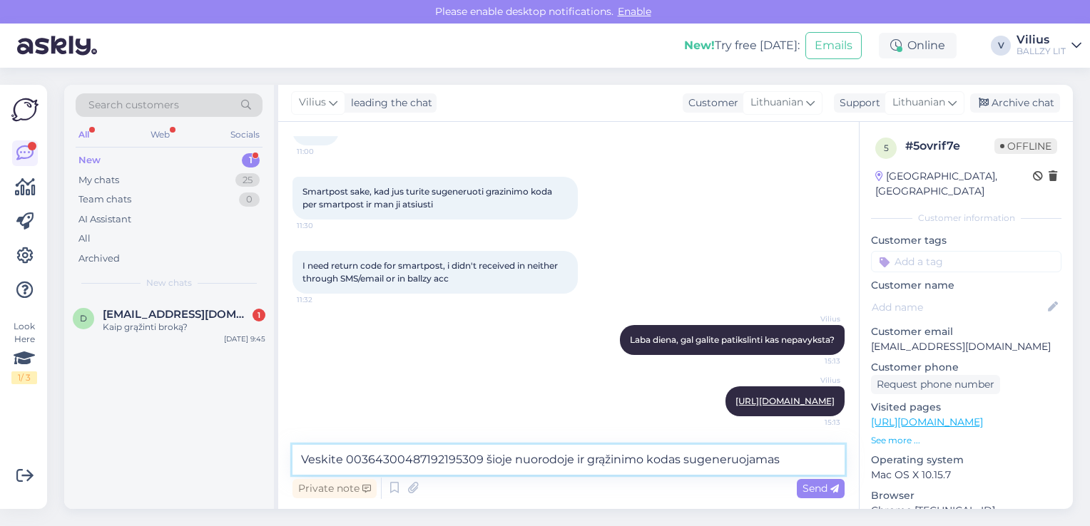
type textarea "Veskite 00364300487192195309 šioje nuorodoje ir grąžinimo kodas sugeneruojamas."
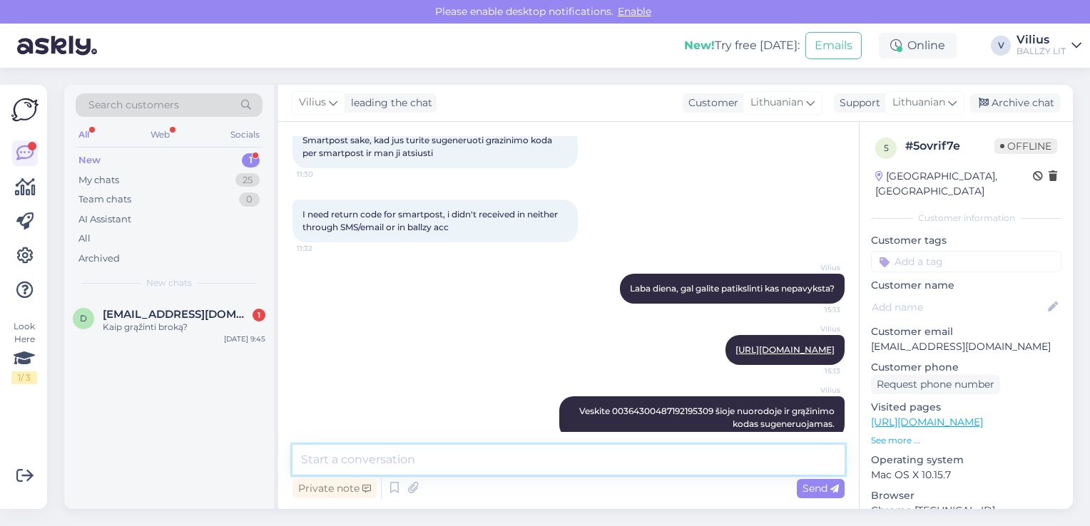
scroll to position [473, 0]
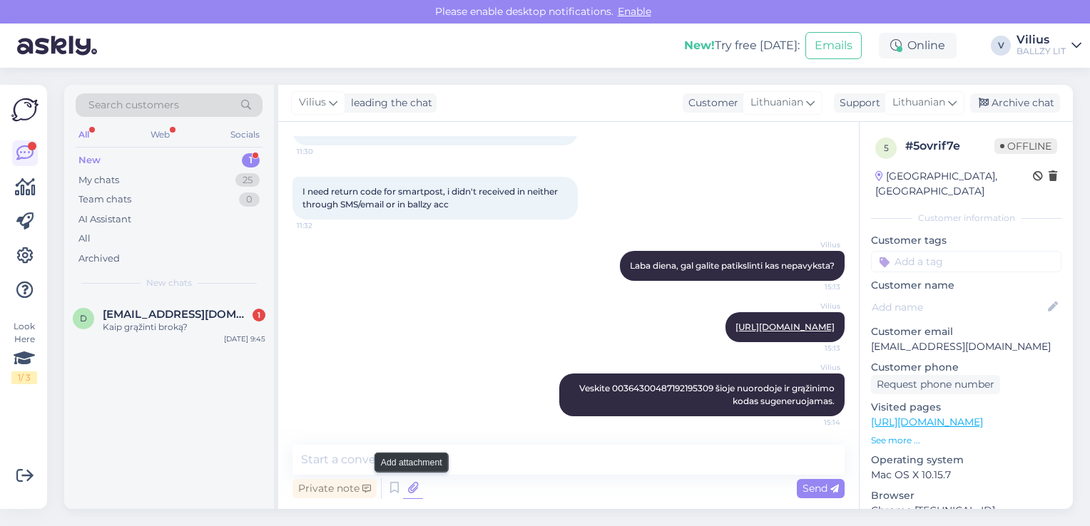
click at [403, 491] on icon at bounding box center [413, 488] width 20 height 21
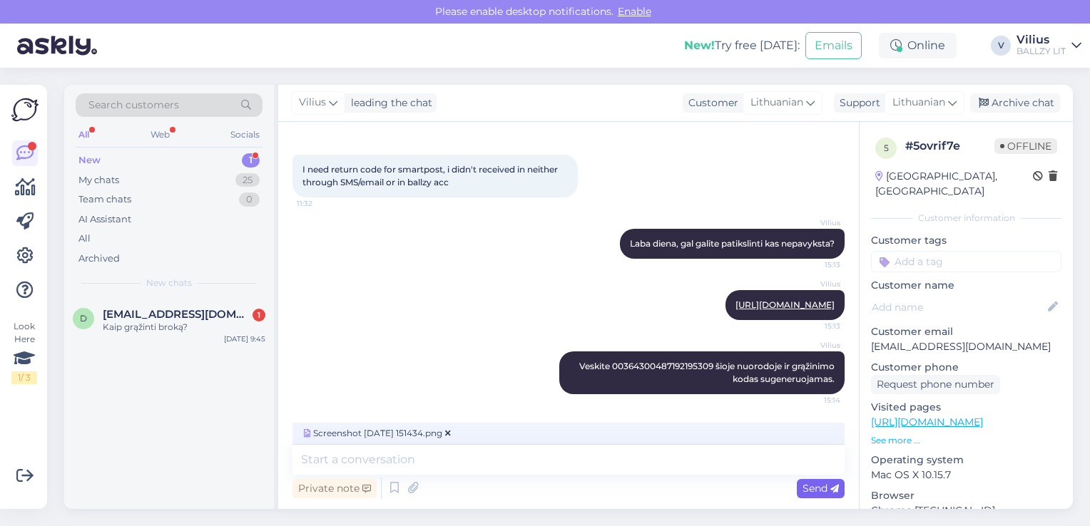
click at [829, 493] on span "Send" at bounding box center [820, 488] width 36 height 13
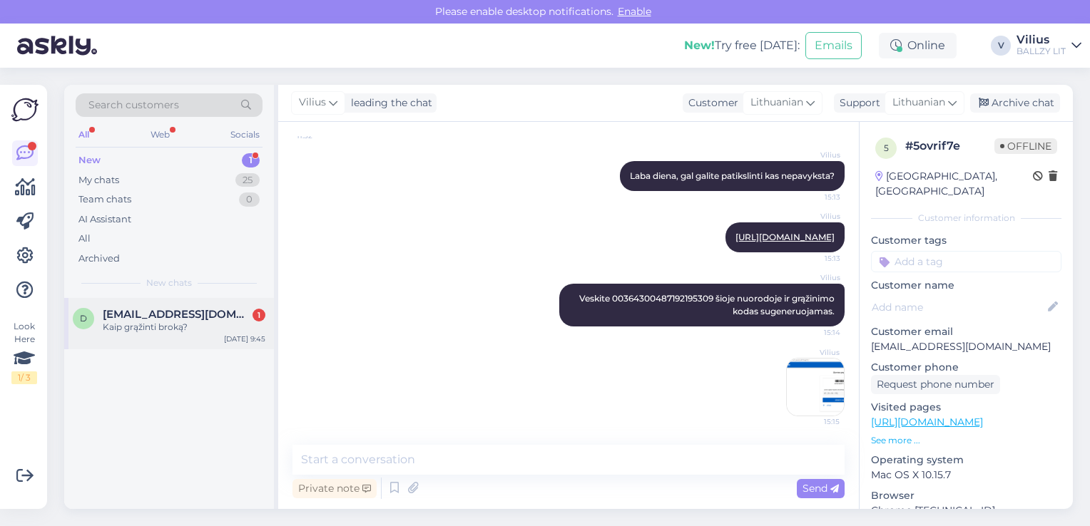
click at [170, 321] on div "Kaip grąžinti broką?" at bounding box center [184, 327] width 163 height 13
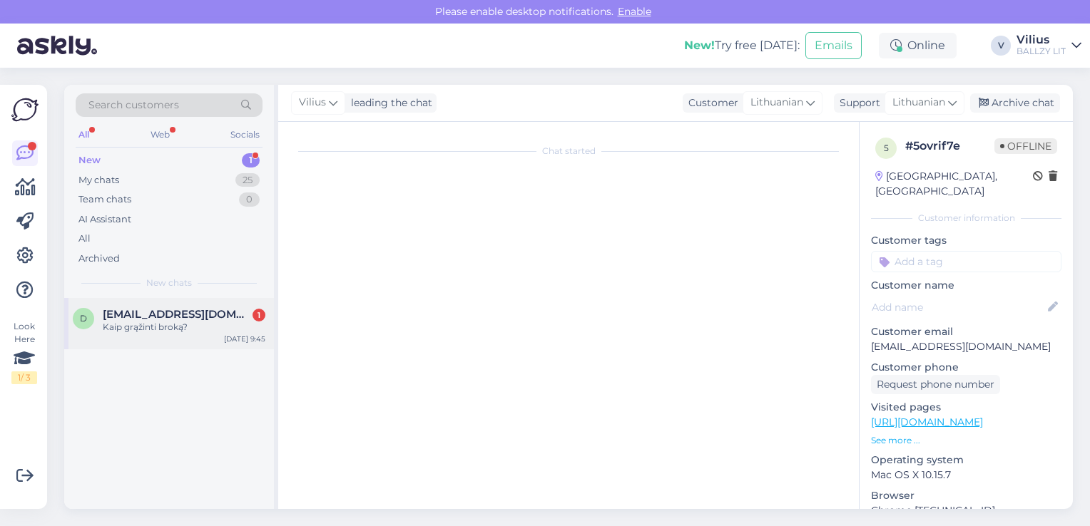
scroll to position [0, 0]
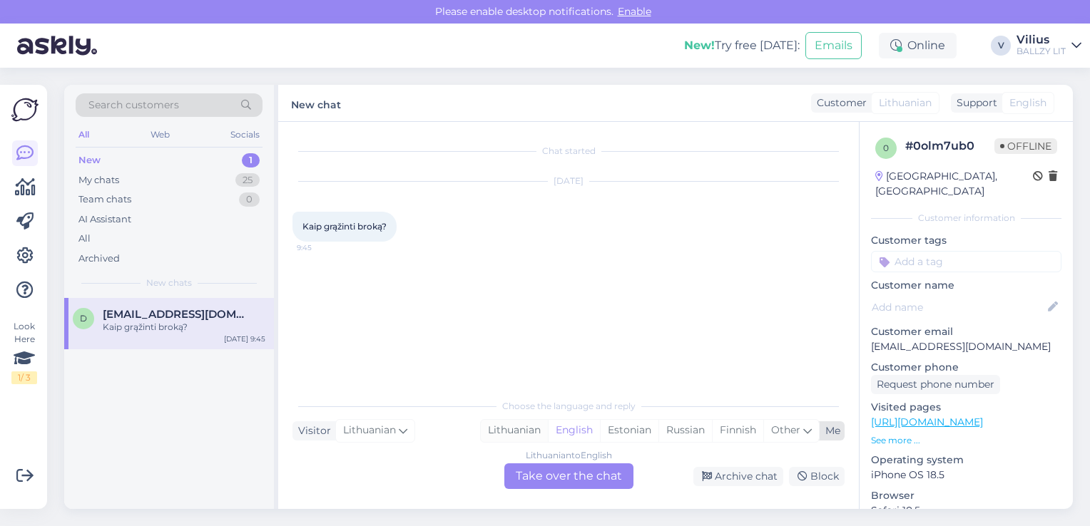
click at [516, 432] on div "Lithuanian" at bounding box center [514, 430] width 67 height 21
click at [533, 472] on div "Lithuanian to Lithuanian Take over the chat" at bounding box center [568, 477] width 129 height 26
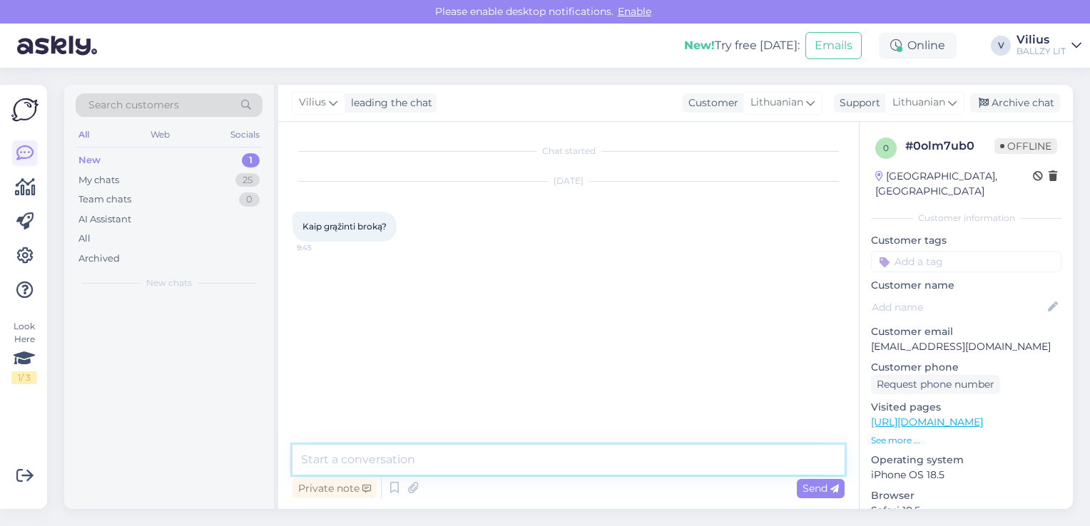
click at [479, 452] on textarea at bounding box center [568, 460] width 552 height 30
paste textarea "Laba diena, kilus abejonių dėl internetinėje parduotuvėje pirktos prekės kokybė…"
type textarea "Laba diena, kilus abejonių dėl internetinėje parduotuvėje pirktos prekės kokybė…"
